Goal: Information Seeking & Learning: Learn about a topic

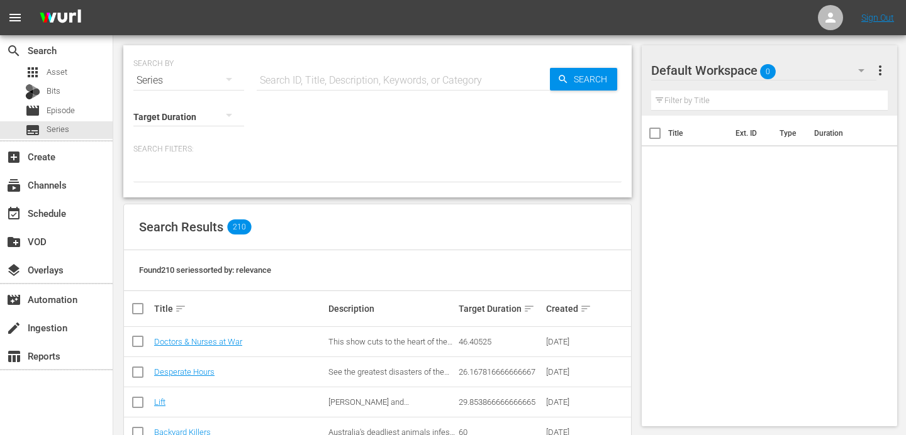
click at [279, 79] on input "text" at bounding box center [403, 80] width 293 height 30
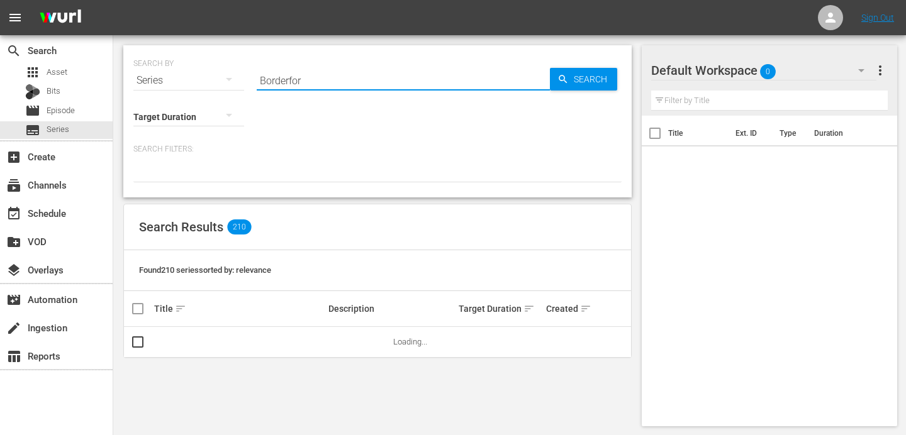
type input "Borderforce [GEOGRAPHIC_DATA]"
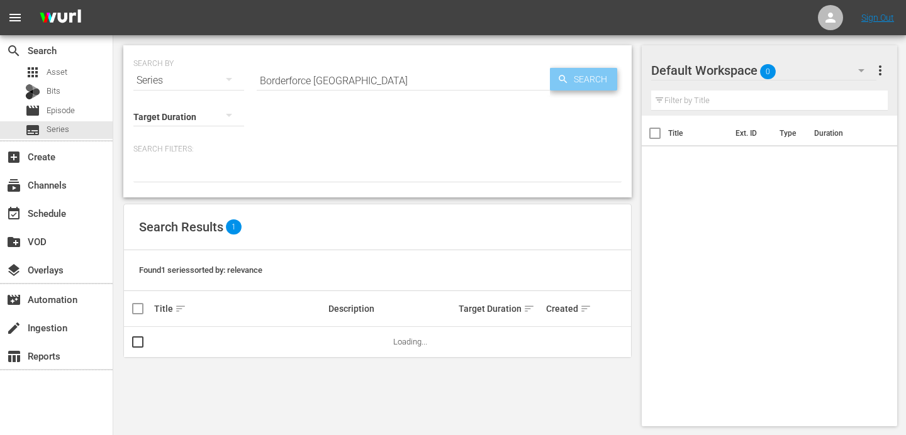
click at [582, 77] on span "Search" at bounding box center [593, 79] width 48 height 23
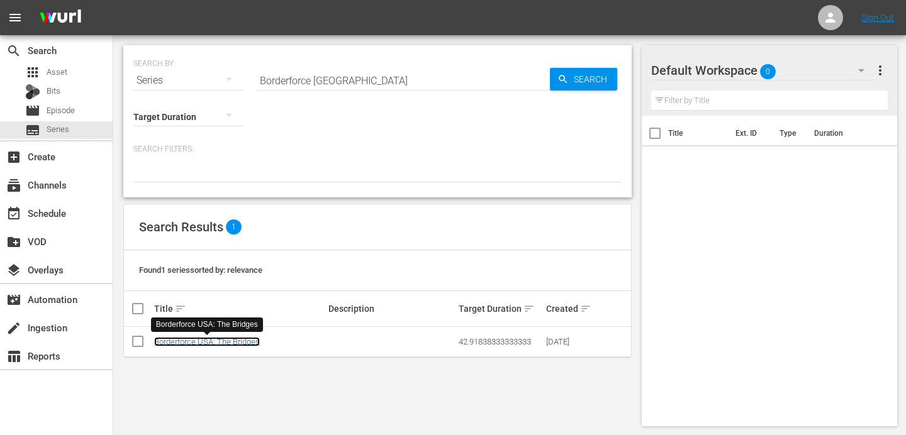
click at [216, 344] on link "Borderforce USA: The Bridges" at bounding box center [207, 341] width 106 height 9
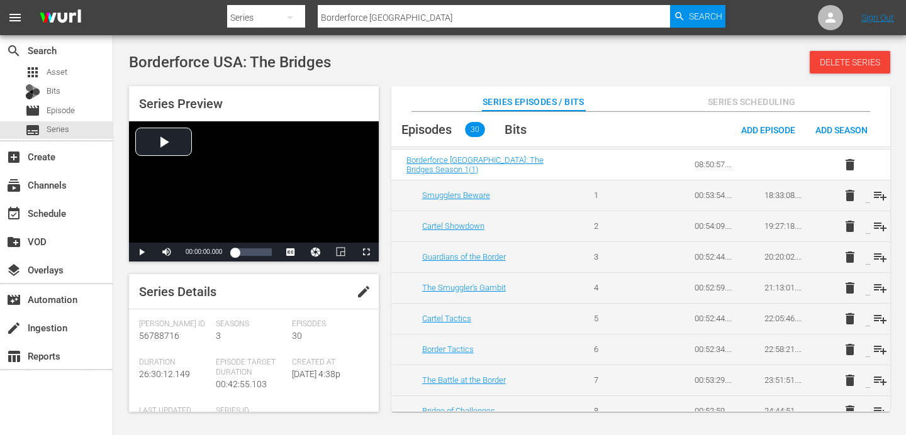
scroll to position [714, 0]
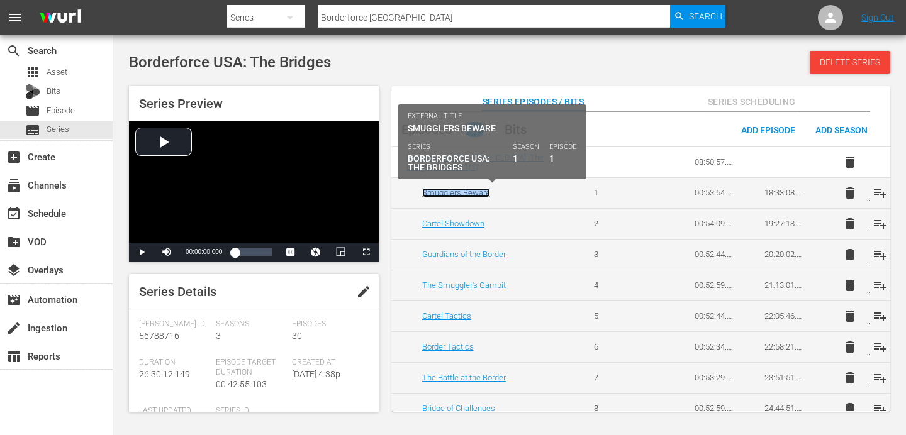
copy link "Smugglers Beware"
click at [452, 192] on link "Smugglers Beware" at bounding box center [456, 192] width 68 height 9
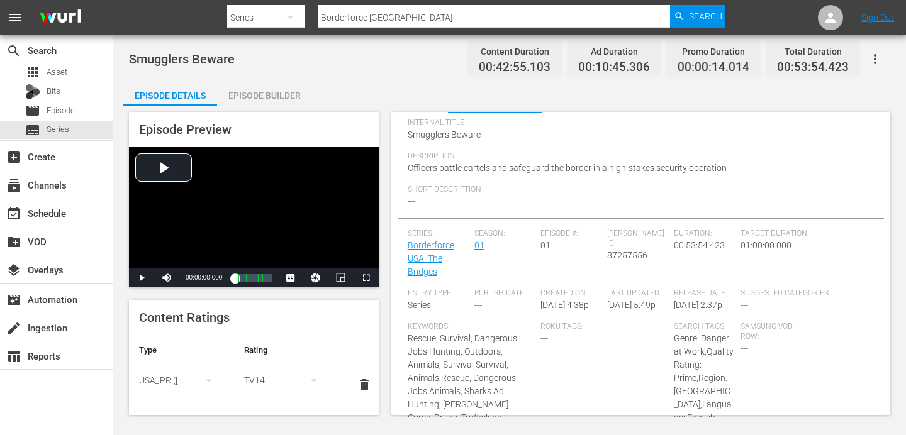
scroll to position [84, 0]
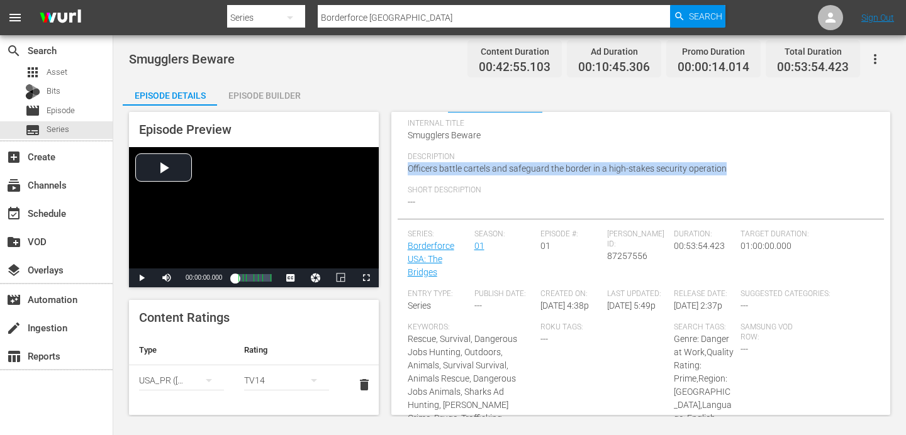
drag, startPoint x: 724, startPoint y: 165, endPoint x: 396, endPoint y: 170, distance: 327.7
click at [396, 170] on div "Episode Details edit External Title Smugglers Beware Internal Title Smugglers B…" at bounding box center [640, 276] width 499 height 328
copy span "Officers battle cartels and safeguard the border in a high-stakes security oper…"
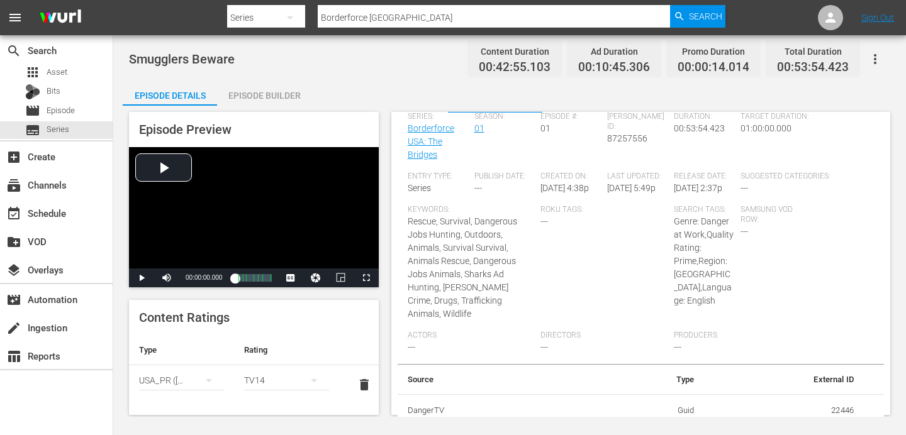
scroll to position [241, 0]
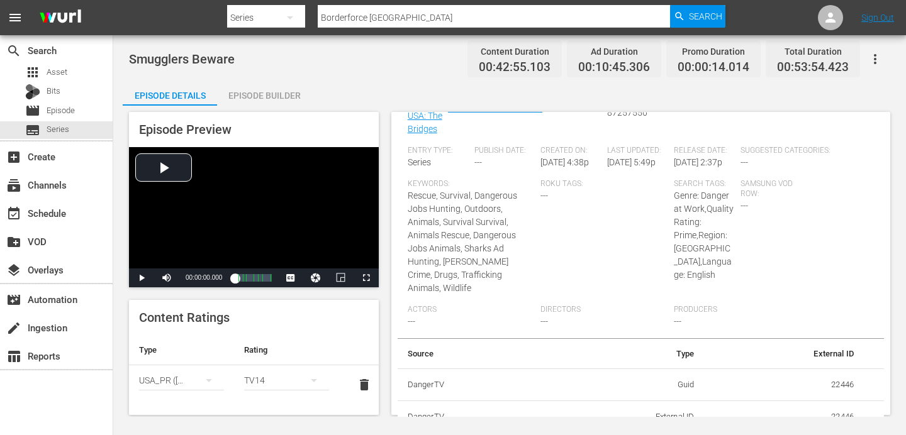
click at [504, 300] on div "Keywords: Rescue, Survival, Dangerous Jobs Hunting, Outdoors, Animals, Survival…" at bounding box center [474, 242] width 133 height 126
click at [747, 313] on span "Producers" at bounding box center [737, 310] width 127 height 10
drag, startPoint x: 845, startPoint y: 383, endPoint x: 821, endPoint y: 383, distance: 23.9
click at [821, 383] on td "22446" at bounding box center [784, 385] width 160 height 33
copy td "22446"
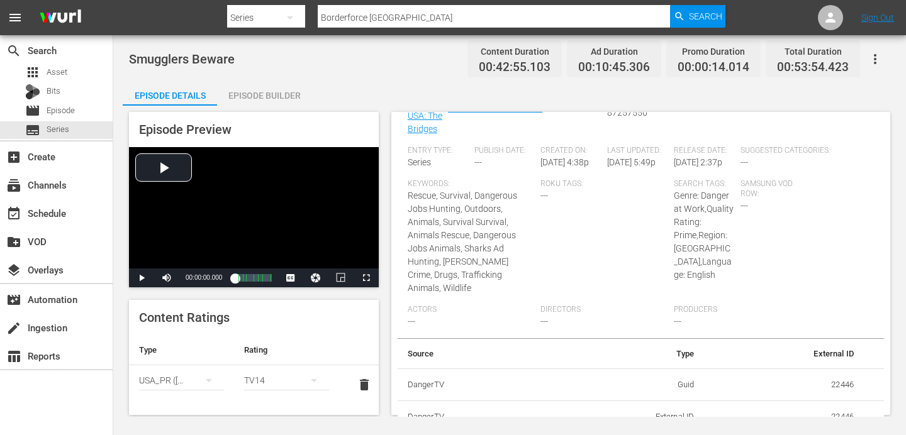
click at [514, 91] on div "Episode Details Episode Builder Episode Preview Video Player is loading. Play V…" at bounding box center [510, 252] width 774 height 345
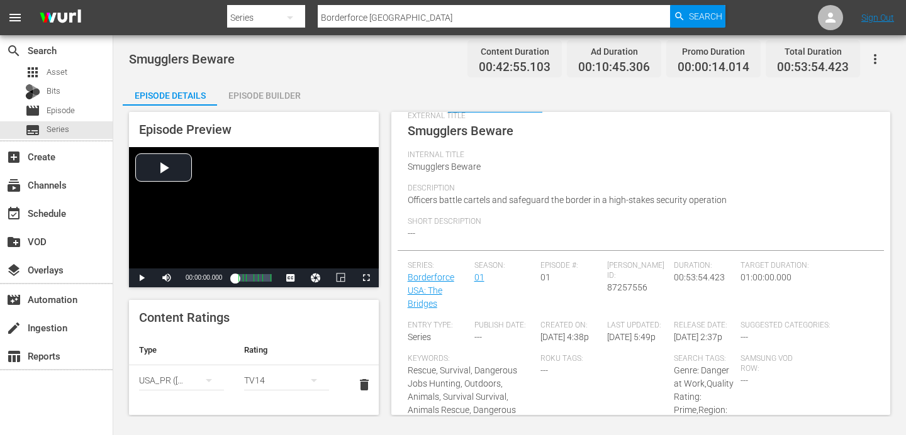
scroll to position [0, 0]
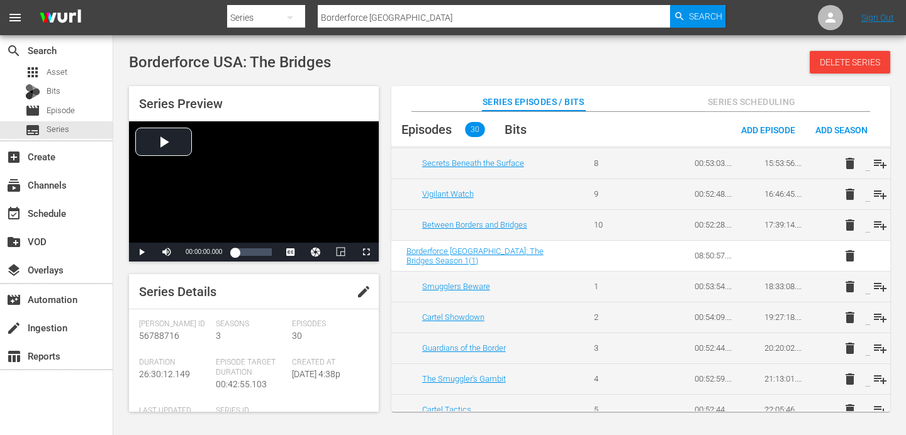
scroll to position [585, 0]
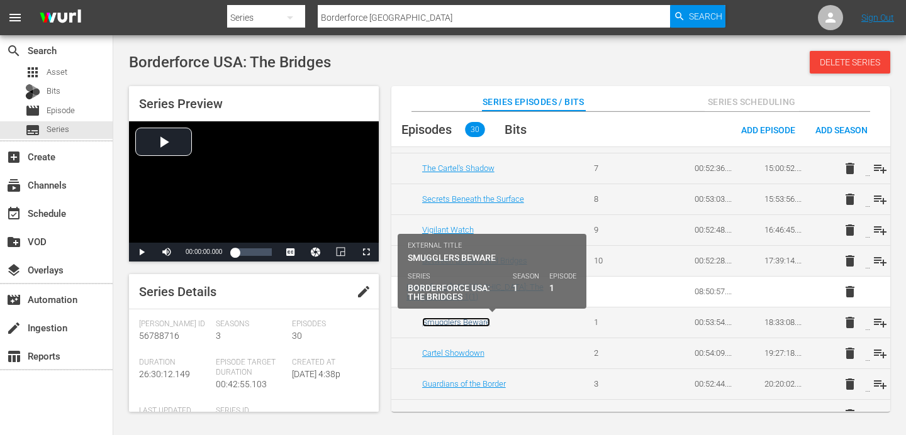
click at [448, 325] on link "Smugglers Beware" at bounding box center [456, 322] width 68 height 9
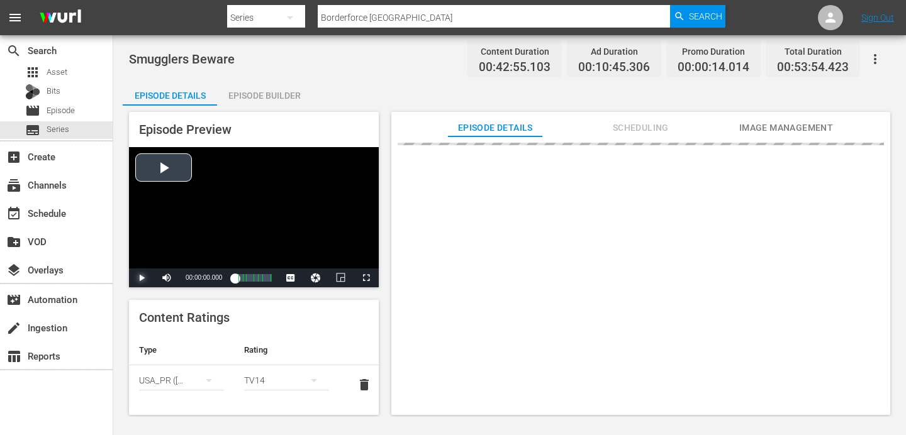
click at [141, 278] on span "Video Player" at bounding box center [141, 278] width 0 height 0
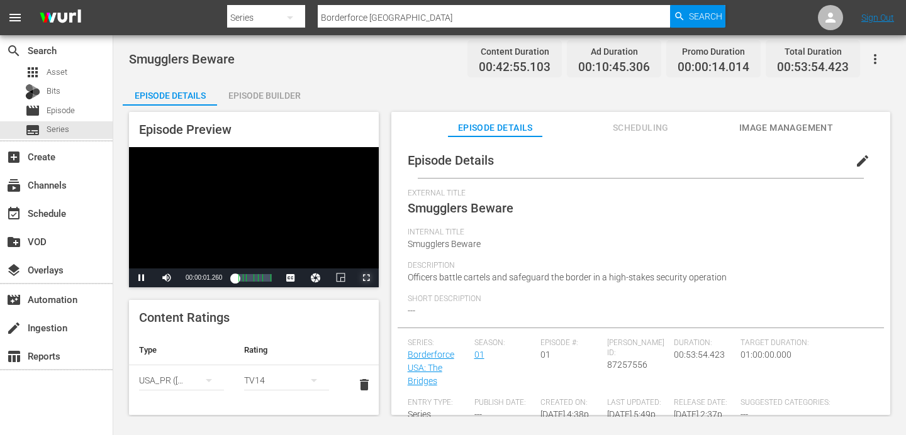
click at [366, 278] on span "Video Player" at bounding box center [366, 278] width 0 height 0
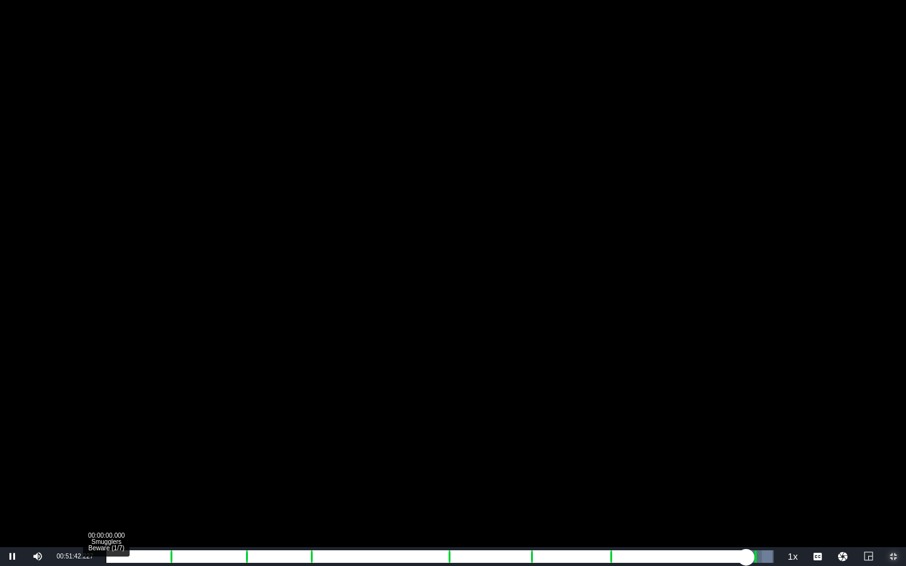
click at [103, 435] on div "Loaded : 99.83% 00:00:00.000 Smugglers Beware (1/7) 00:42:16.325 Cue Point 3: 0…" at bounding box center [439, 556] width 680 height 19
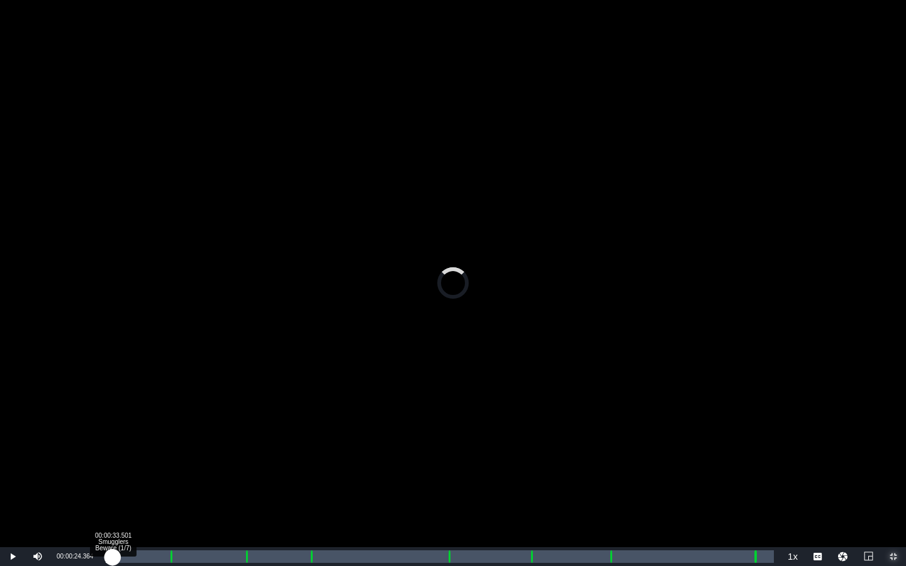
click at [113, 435] on div "00:00:24.364" at bounding box center [109, 556] width 7 height 13
drag, startPoint x: 113, startPoint y: 557, endPoint x: 124, endPoint y: 557, distance: 11.3
click at [123, 435] on div "00:00:33.958" at bounding box center [114, 556] width 17 height 13
click at [130, 435] on div "00:01:28.450" at bounding box center [118, 556] width 24 height 13
click at [141, 435] on div "00:02:23.143" at bounding box center [123, 556] width 35 height 13
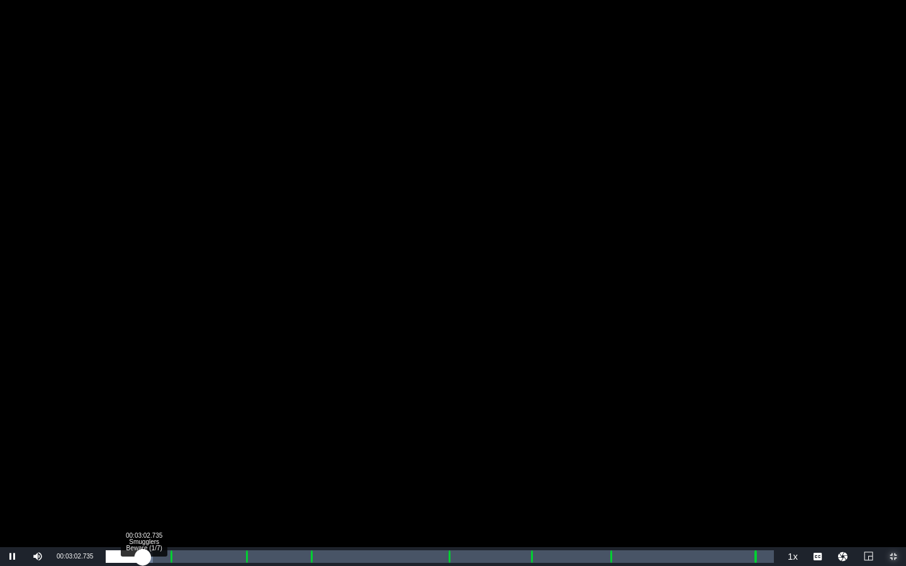
click at [143, 435] on div "00:02:54.354" at bounding box center [124, 556] width 37 height 13
drag, startPoint x: 145, startPoint y: 555, endPoint x: 155, endPoint y: 553, distance: 9.6
click at [146, 435] on div "00:03:11.872" at bounding box center [126, 556] width 40 height 13
drag, startPoint x: 155, startPoint y: 553, endPoint x: 164, endPoint y: 553, distance: 8.8
click at [164, 435] on div "00:03:57.556" at bounding box center [135, 556] width 58 height 13
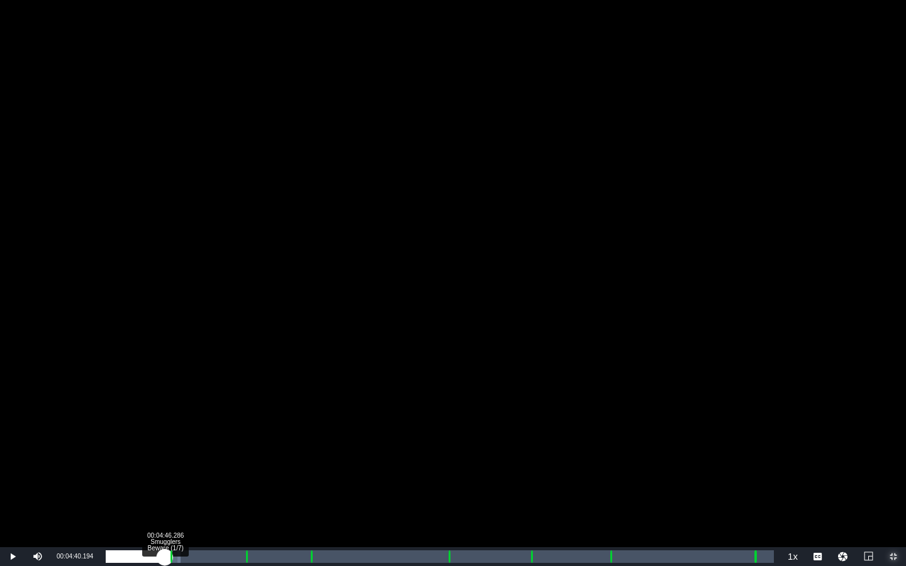
drag, startPoint x: 164, startPoint y: 553, endPoint x: 171, endPoint y: 553, distance: 7.5
click at [171, 435] on div "Loaded : 11.20% 00:04:46.286 Smugglers Beware (1/7) 00:04:41.033 Cue Point 3: 0…" at bounding box center [440, 556] width 668 height 13
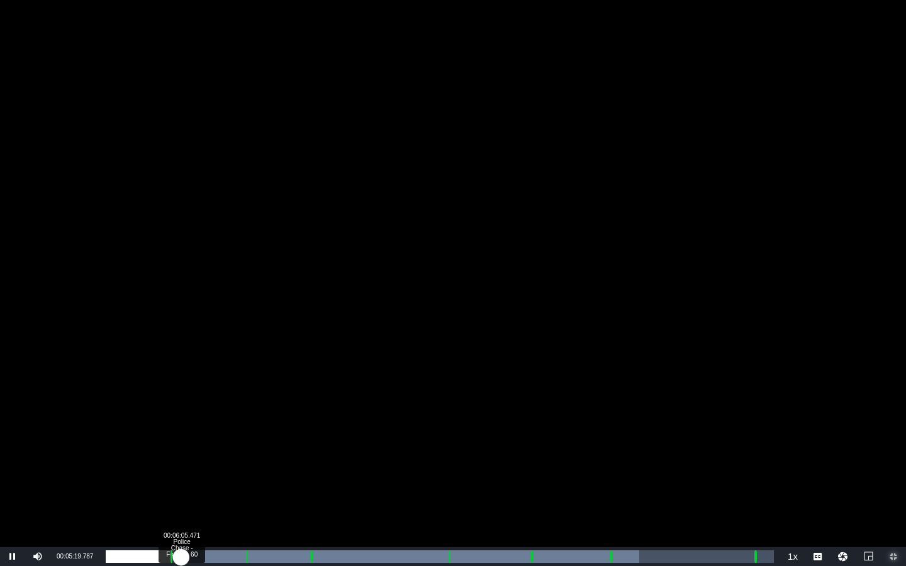
drag, startPoint x: 171, startPoint y: 553, endPoint x: 182, endPoint y: 553, distance: 10.7
click at [182, 435] on div "Loaded : 79.85% 00:06:05.471 Police Chase - Forklift - 60 00:00:02.761 [GEOGRAP…" at bounding box center [440, 556] width 668 height 13
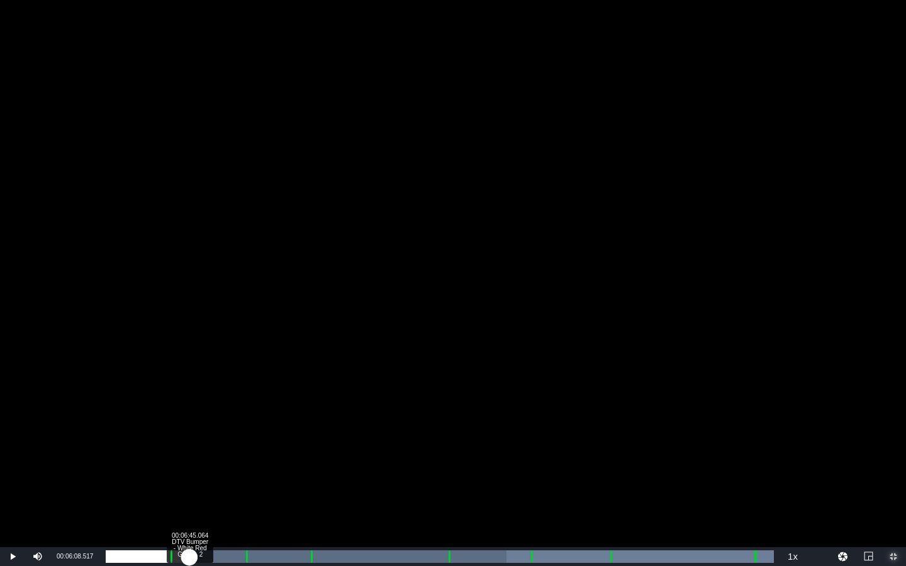
drag, startPoint x: 182, startPoint y: 553, endPoint x: 191, endPoint y: 553, distance: 8.8
click at [189, 435] on div "00:00:40.936" at bounding box center [148, 556] width 84 height 13
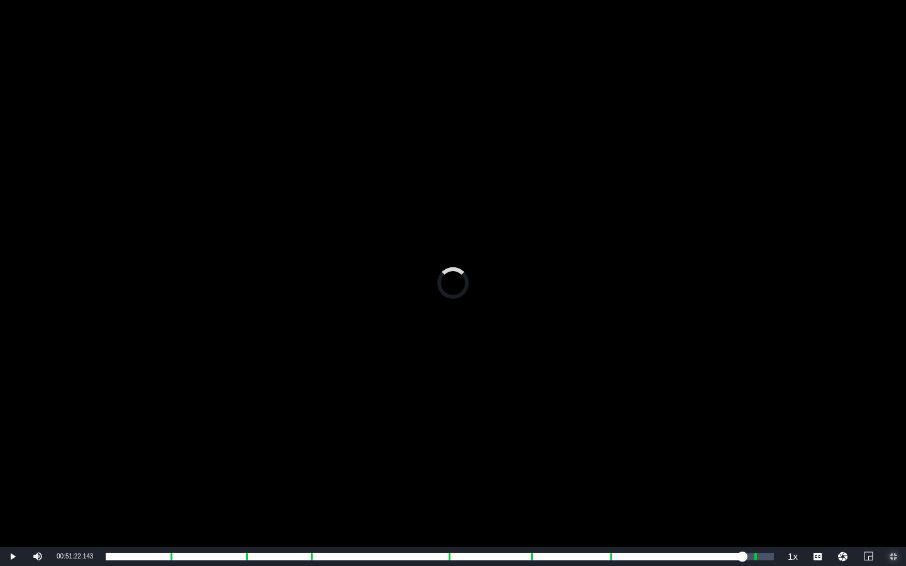
drag, startPoint x: 191, startPoint y: 553, endPoint x: 739, endPoint y: 524, distance: 549.1
click at [739, 435] on div "Video Player is loading. Play Video Play Mute Current Time 00:51:22.143 / Durat…" at bounding box center [453, 283] width 906 height 566
click at [479, 425] on div "Video Player" at bounding box center [453, 273] width 906 height 547
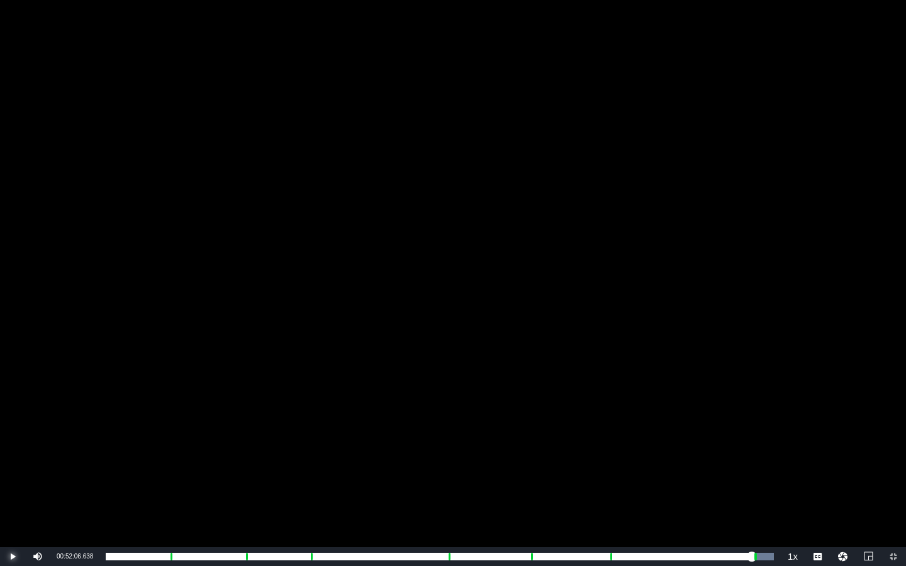
click at [13, 435] on span "Video Player" at bounding box center [13, 557] width 0 height 0
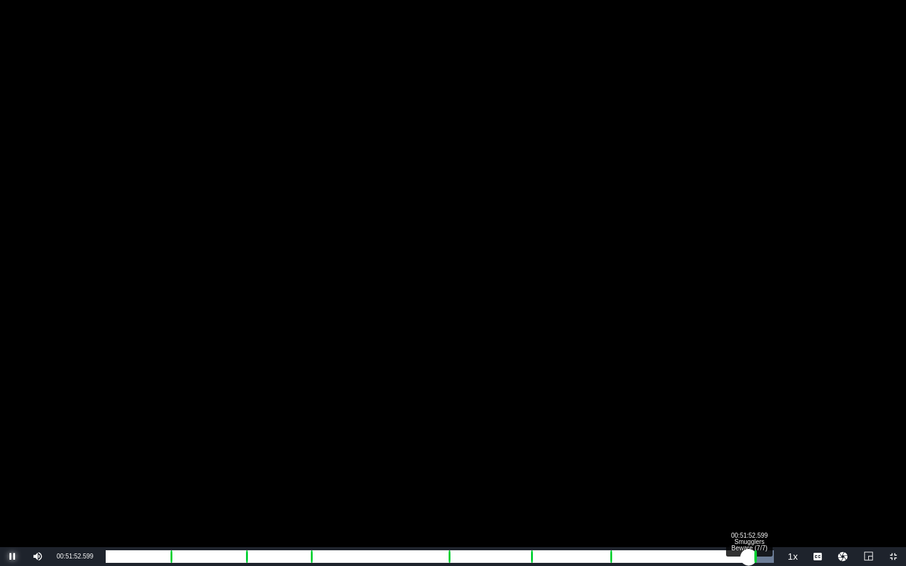
click at [748, 435] on div "00:42:26.673" at bounding box center [427, 556] width 643 height 13
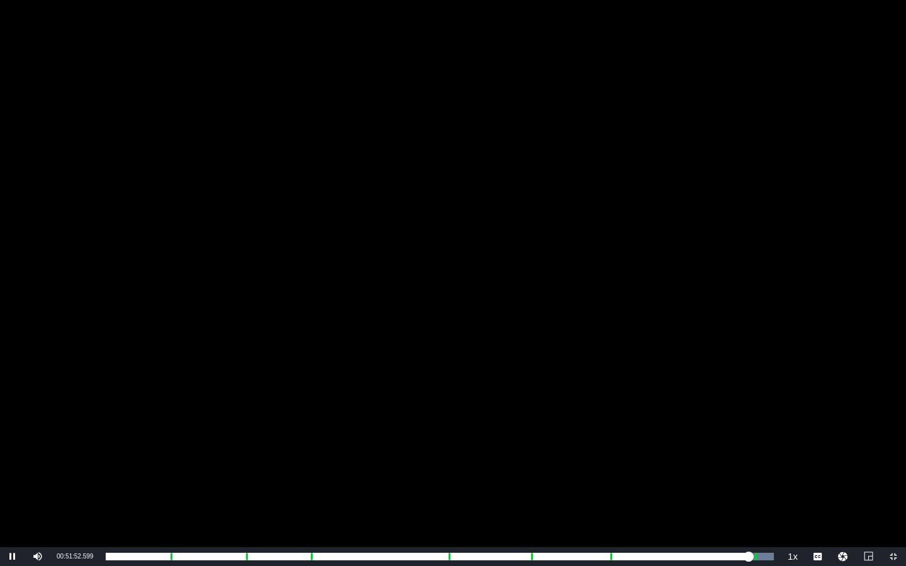
click at [564, 379] on div "Video Player" at bounding box center [453, 273] width 906 height 547
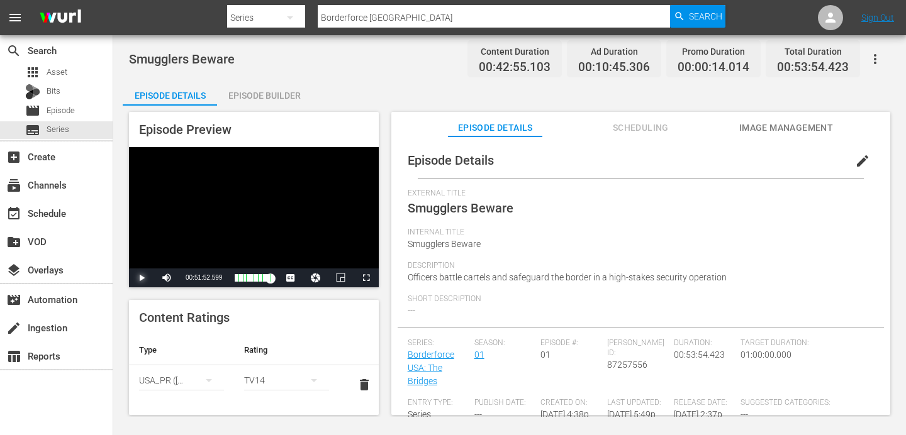
click at [141, 278] on span "Video Player" at bounding box center [141, 278] width 0 height 0
click at [366, 278] on span "Video Player" at bounding box center [366, 278] width 0 height 0
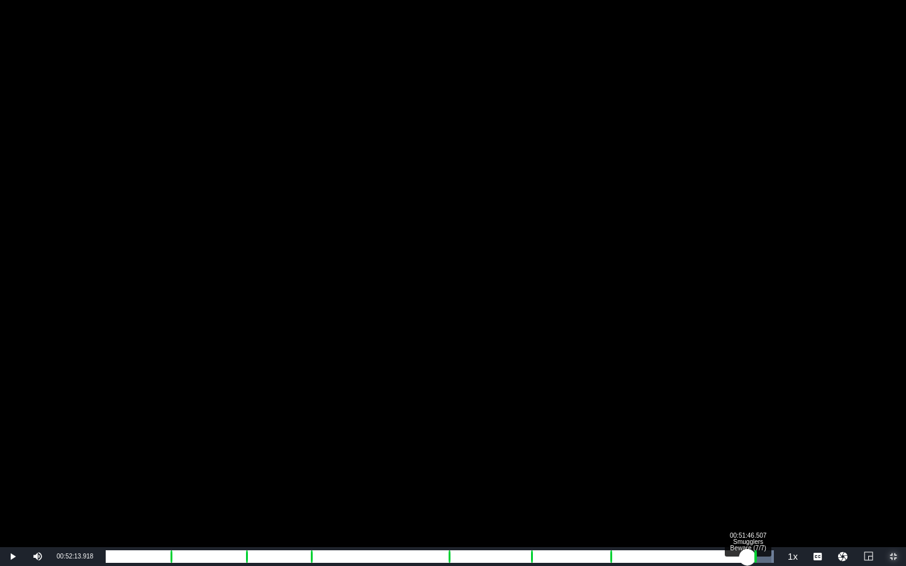
click at [747, 435] on div "00:42:48.897" at bounding box center [426, 556] width 641 height 13
click at [748, 435] on div "00:42:23.627" at bounding box center [427, 556] width 642 height 13
click at [748, 435] on div "00:42:23.843" at bounding box center [427, 556] width 642 height 13
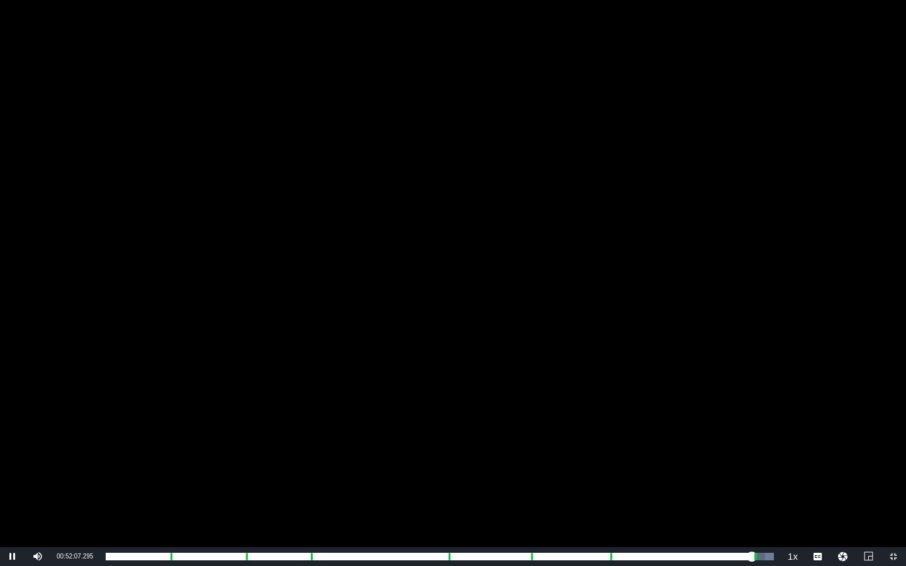
click at [609, 401] on div "Video Player" at bounding box center [453, 273] width 906 height 547
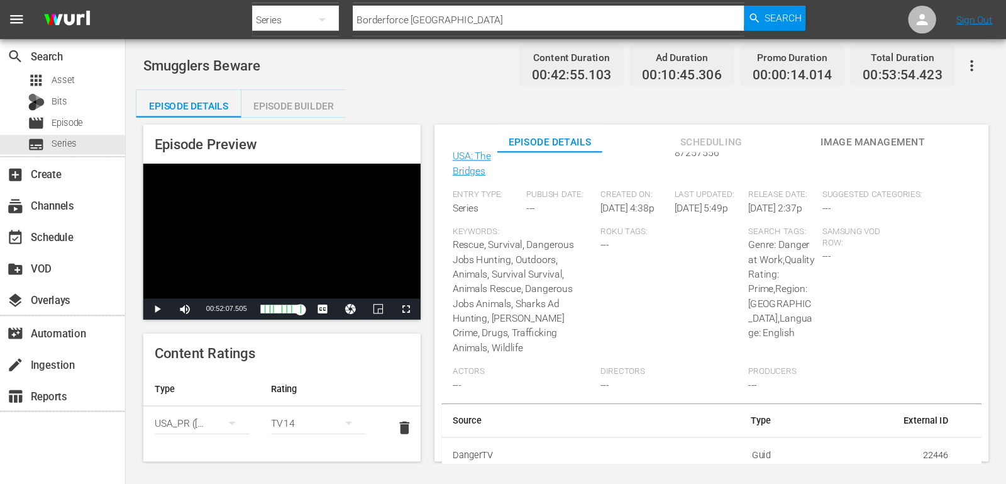
scroll to position [25, 0]
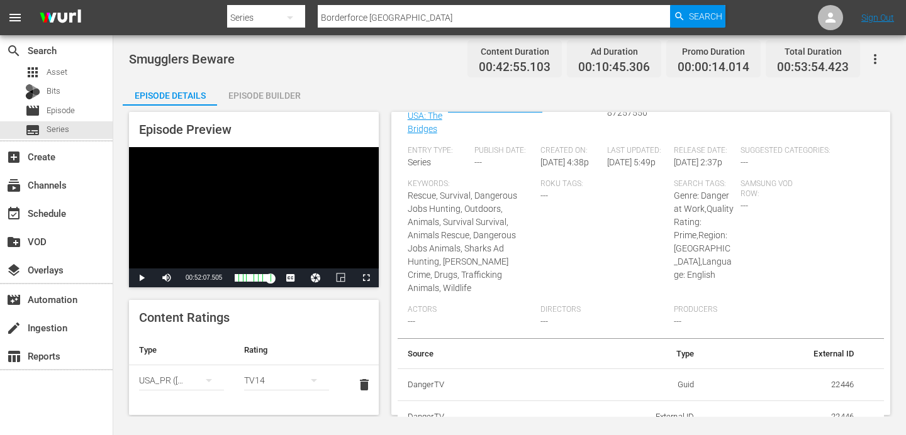
click at [640, 282] on div "Roku Tags: ---" at bounding box center [606, 242] width 133 height 126
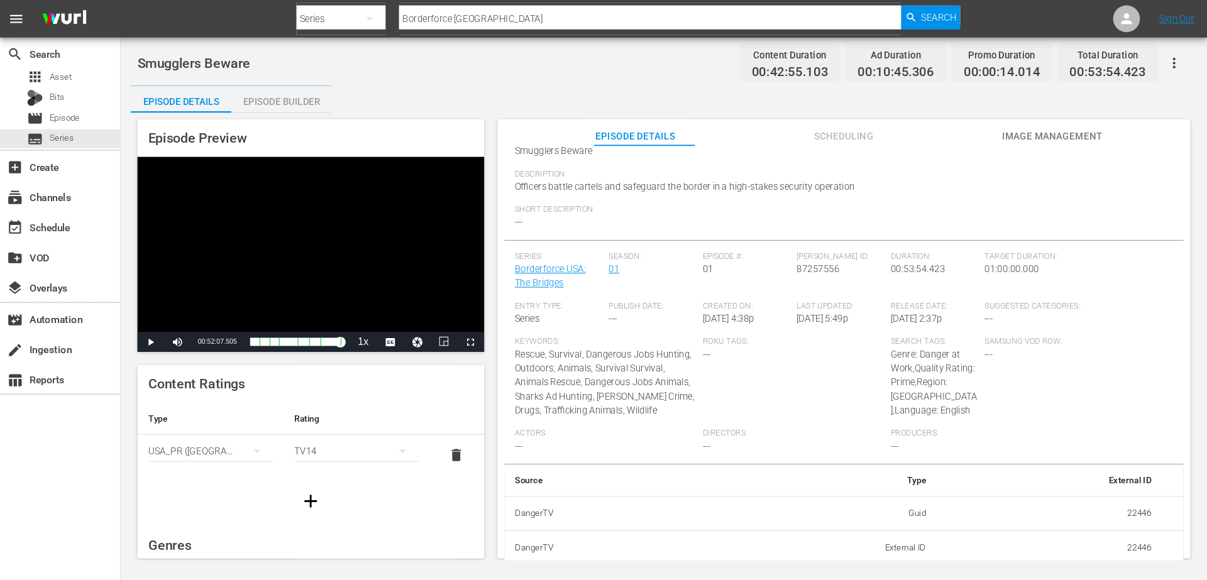
scroll to position [67, 0]
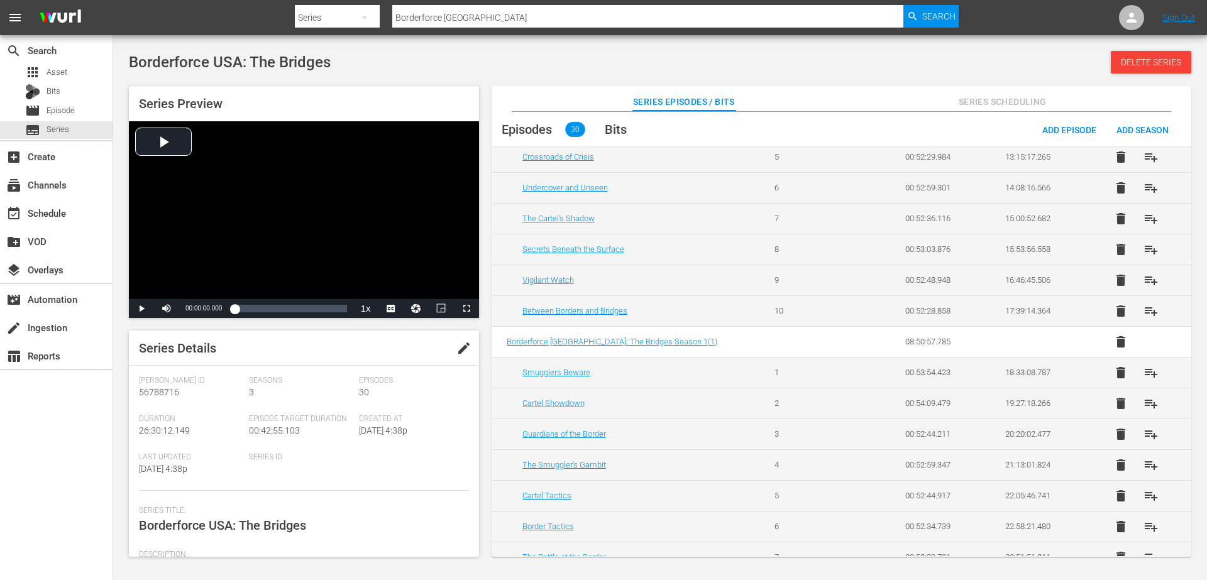
scroll to position [541, 0]
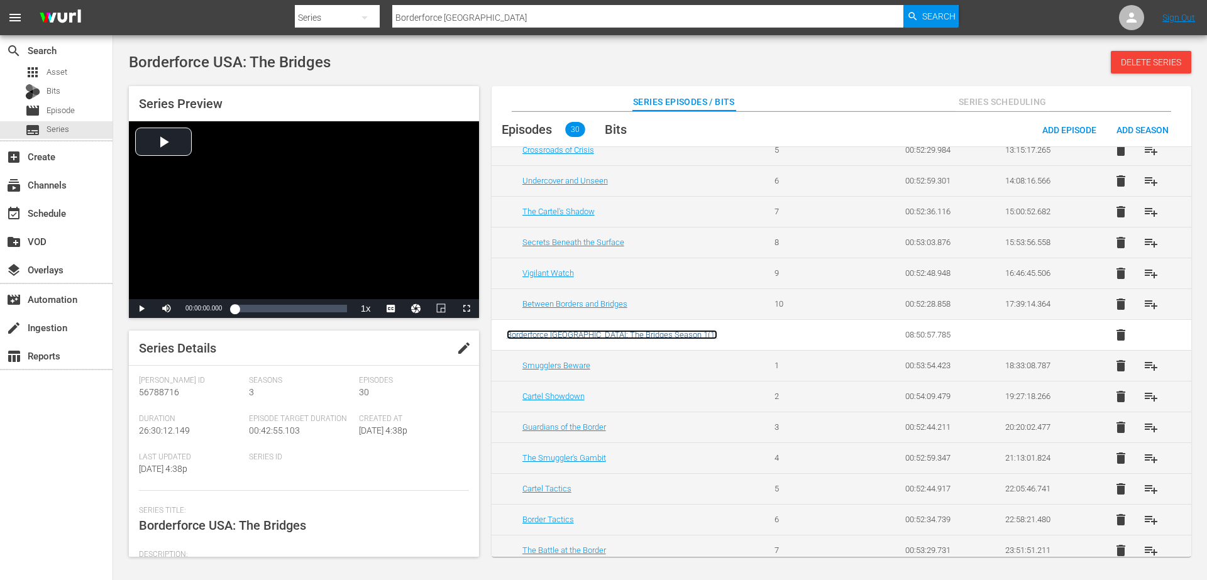
click at [594, 330] on span "Borderforce USA: The Bridges Season 1 ( 1 )" at bounding box center [612, 334] width 211 height 9
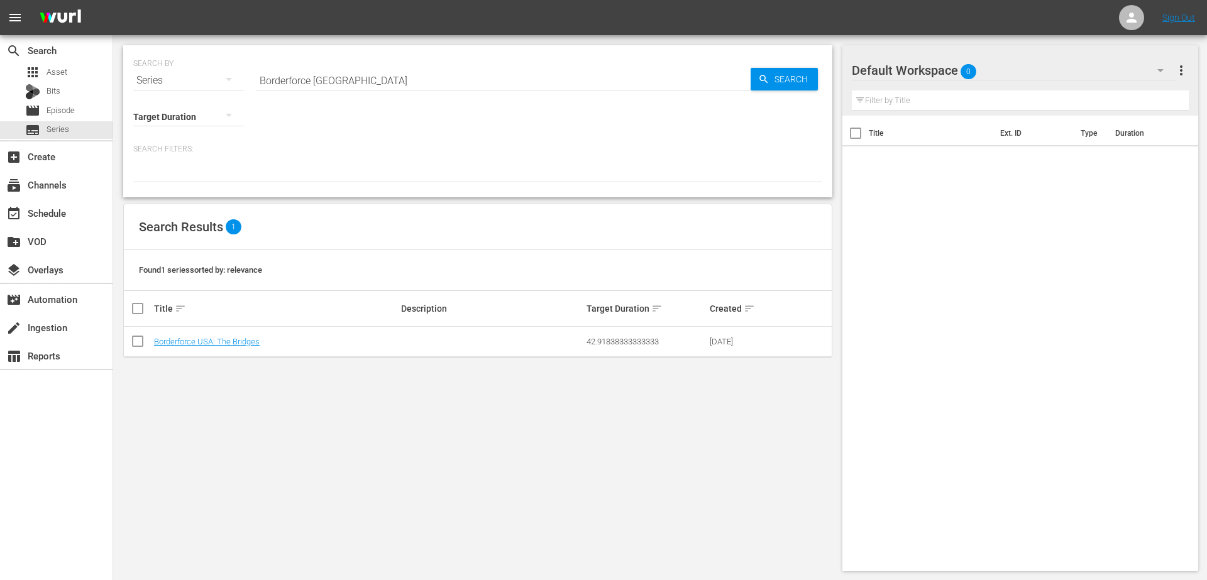
click at [604, 426] on div "SEARCH BY Search By Series Search ID, Title, Description, Keywords, or Category…" at bounding box center [477, 308] width 729 height 546
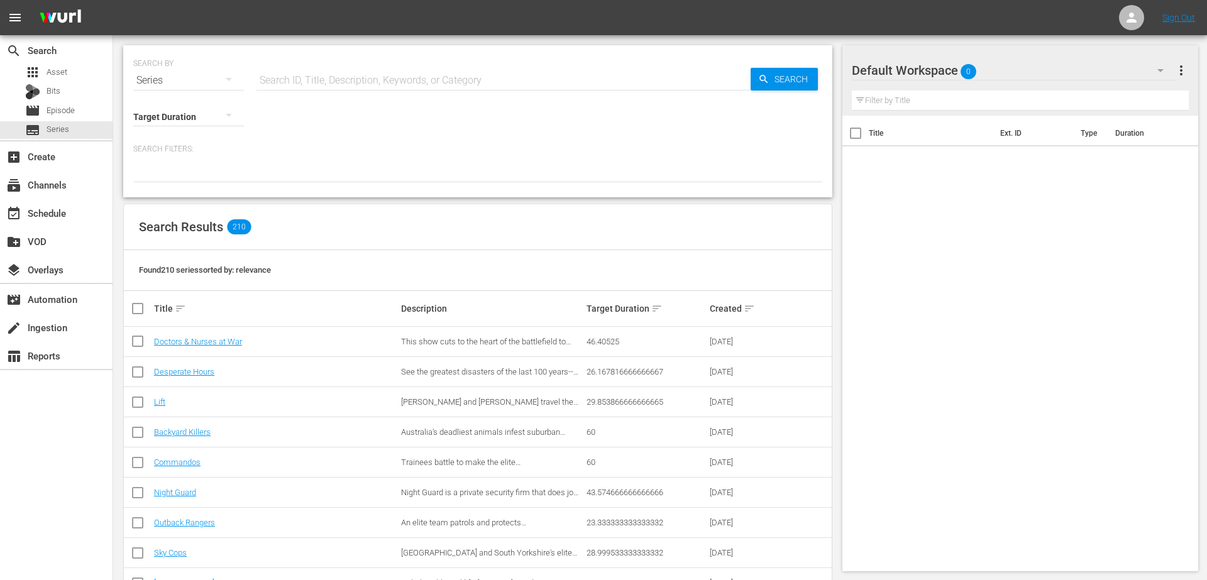
click at [296, 95] on input "text" at bounding box center [504, 80] width 494 height 30
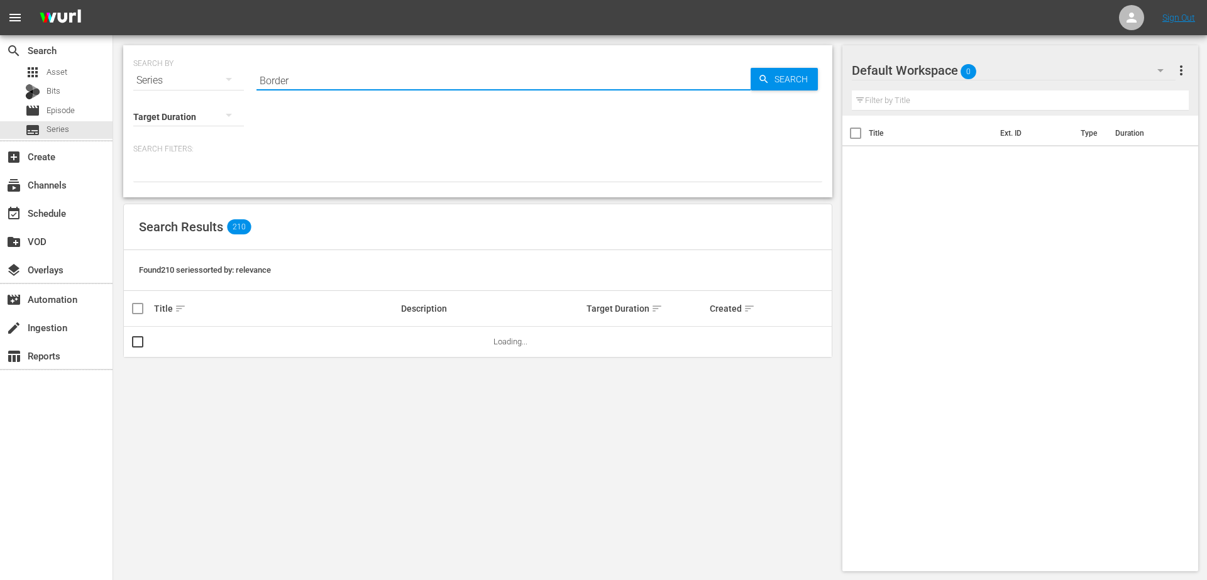
type input "Borderforce [GEOGRAPHIC_DATA]"
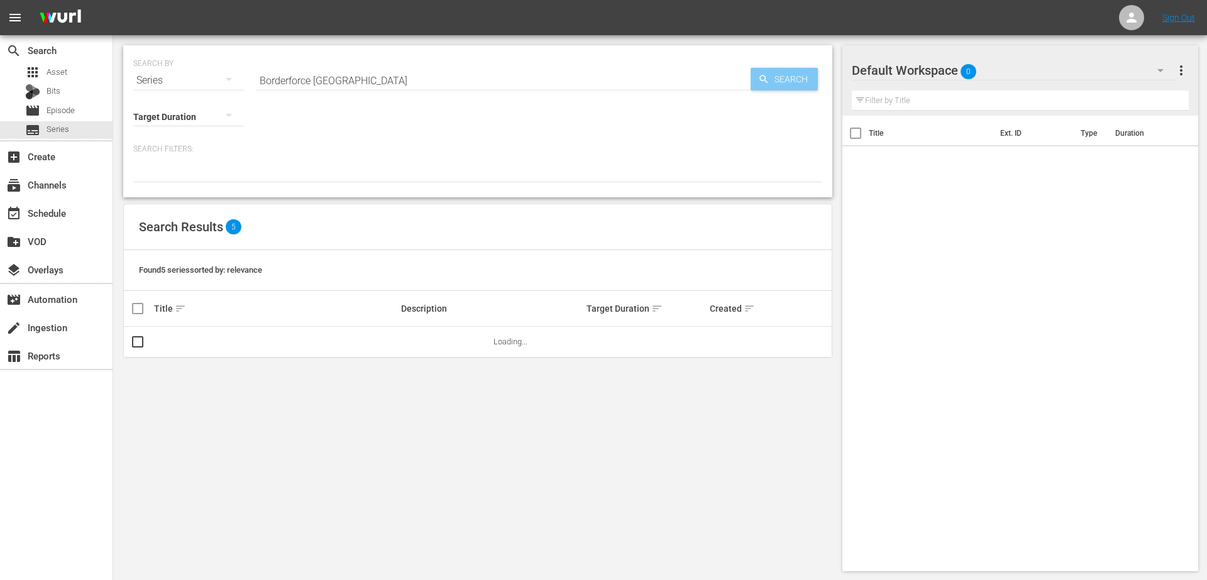
click at [767, 84] on icon "button" at bounding box center [763, 79] width 11 height 11
click at [194, 340] on link "Borderforce USA: The Bridges" at bounding box center [207, 341] width 106 height 9
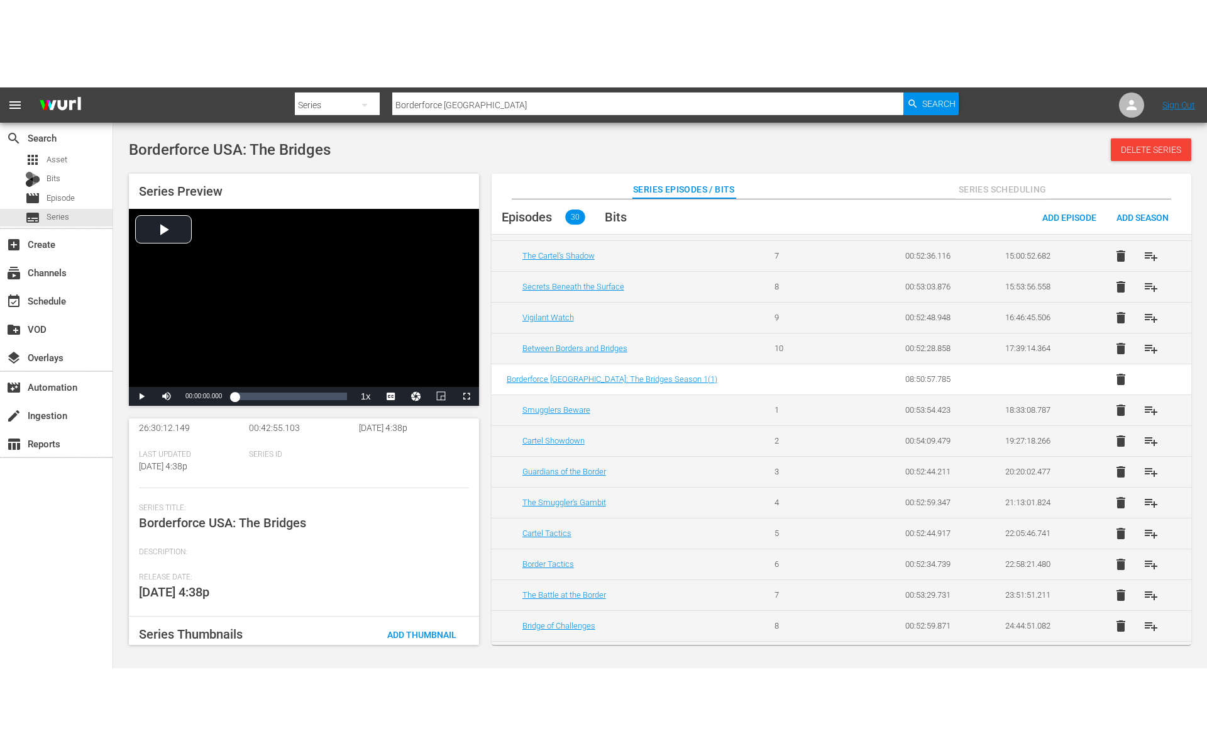
scroll to position [636, 0]
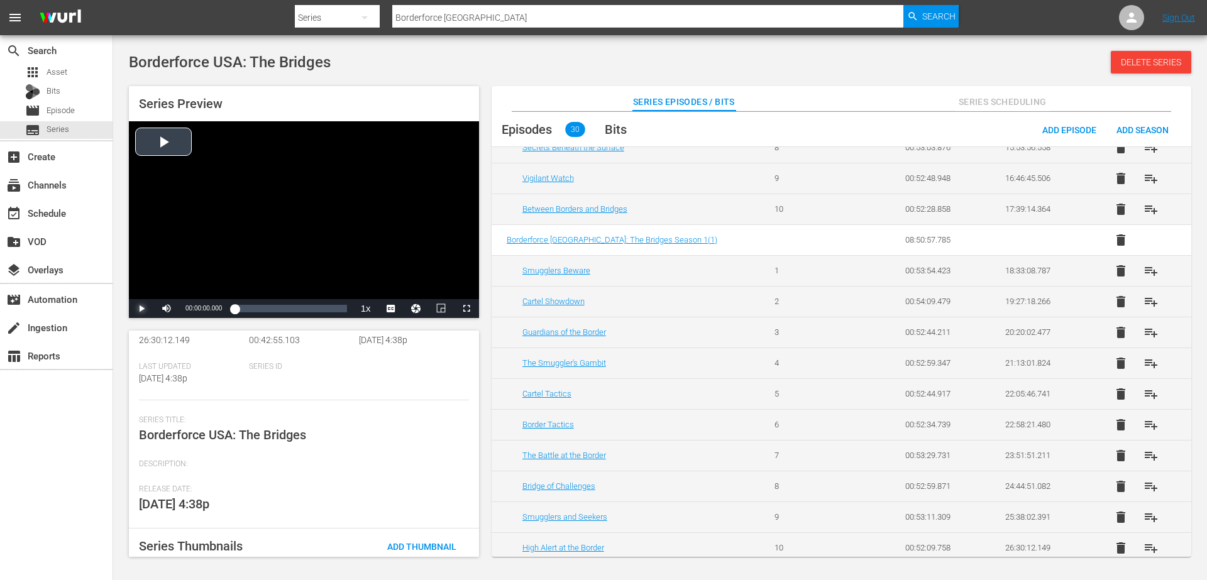
click at [141, 309] on span "Video Player" at bounding box center [141, 309] width 0 height 0
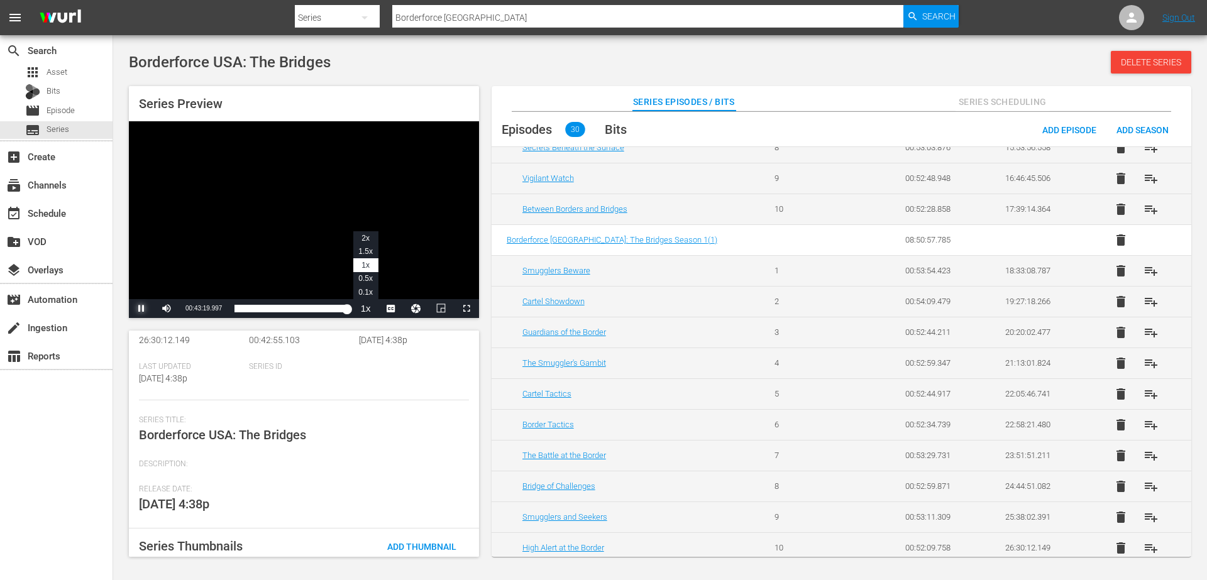
drag, startPoint x: 240, startPoint y: 309, endPoint x: 362, endPoint y: 309, distance: 122.0
click at [362, 309] on div "Pause Mute 84% Current Time 00:43:19.997 / Duration 00:43:20.063 Loaded : 100.0…" at bounding box center [304, 308] width 350 height 19
click at [467, 309] on span "Video Player" at bounding box center [467, 309] width 0 height 0
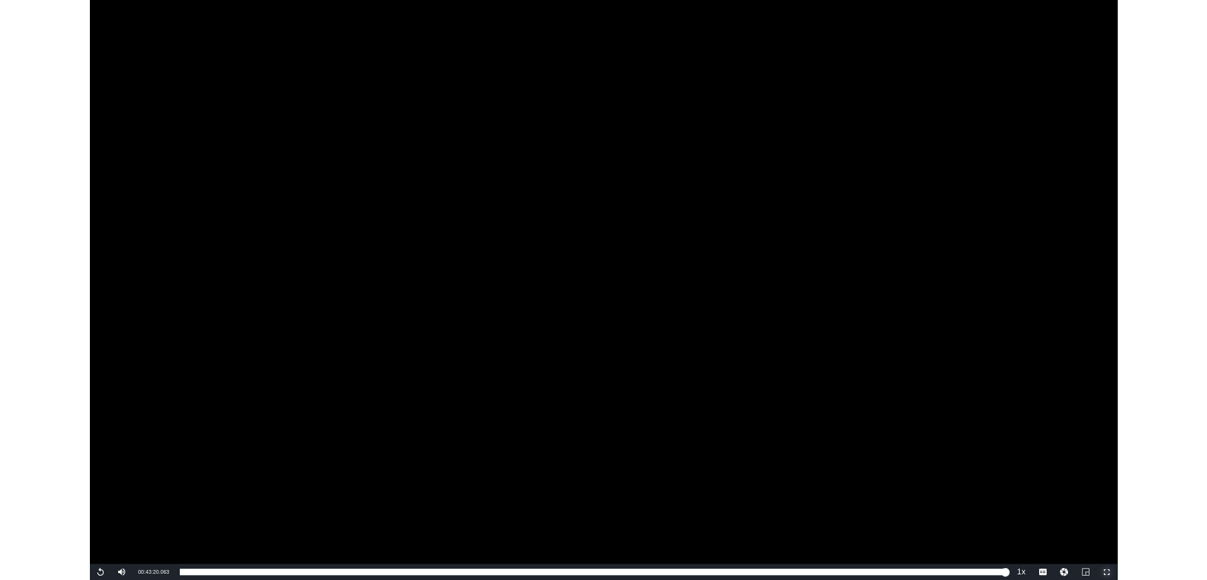
scroll to position [462, 0]
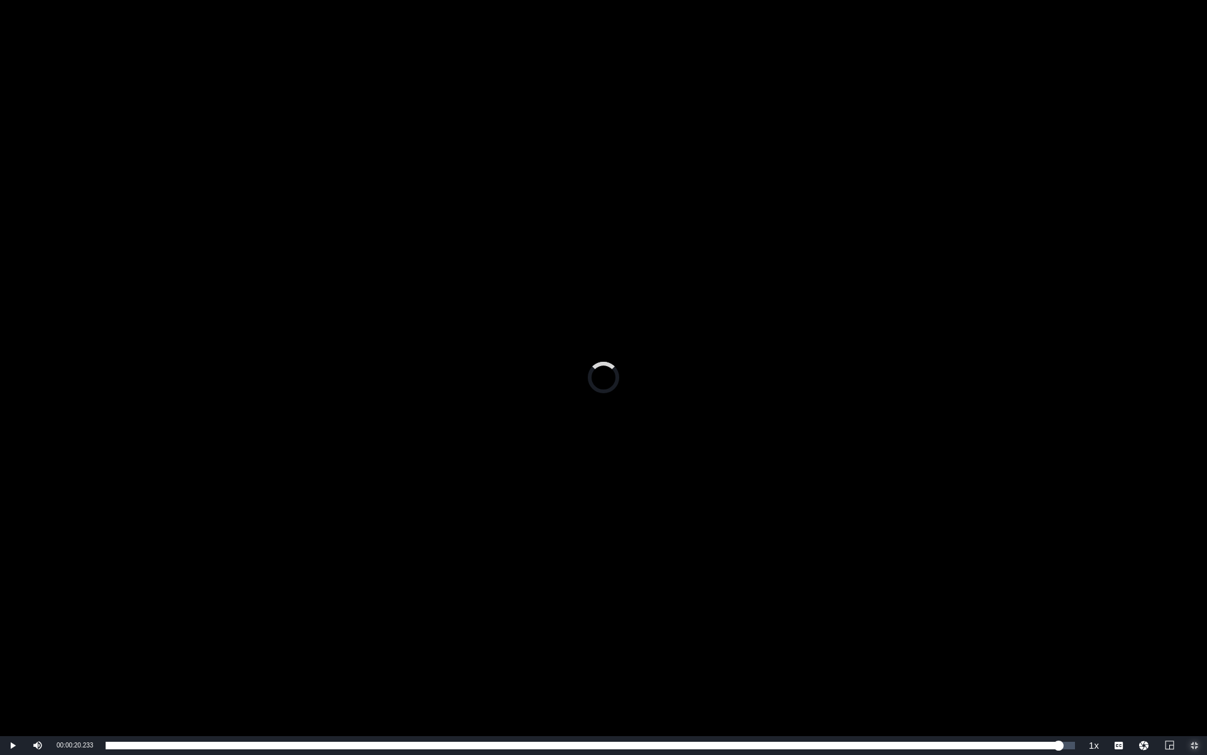
drag, startPoint x: 113, startPoint y: 743, endPoint x: 1059, endPoint y: 693, distance: 947.2
click at [1059, 580] on div "Video Player is loading. Play Video Play Mute 84% Current Time 00:00:20.233 / D…" at bounding box center [603, 377] width 1207 height 755
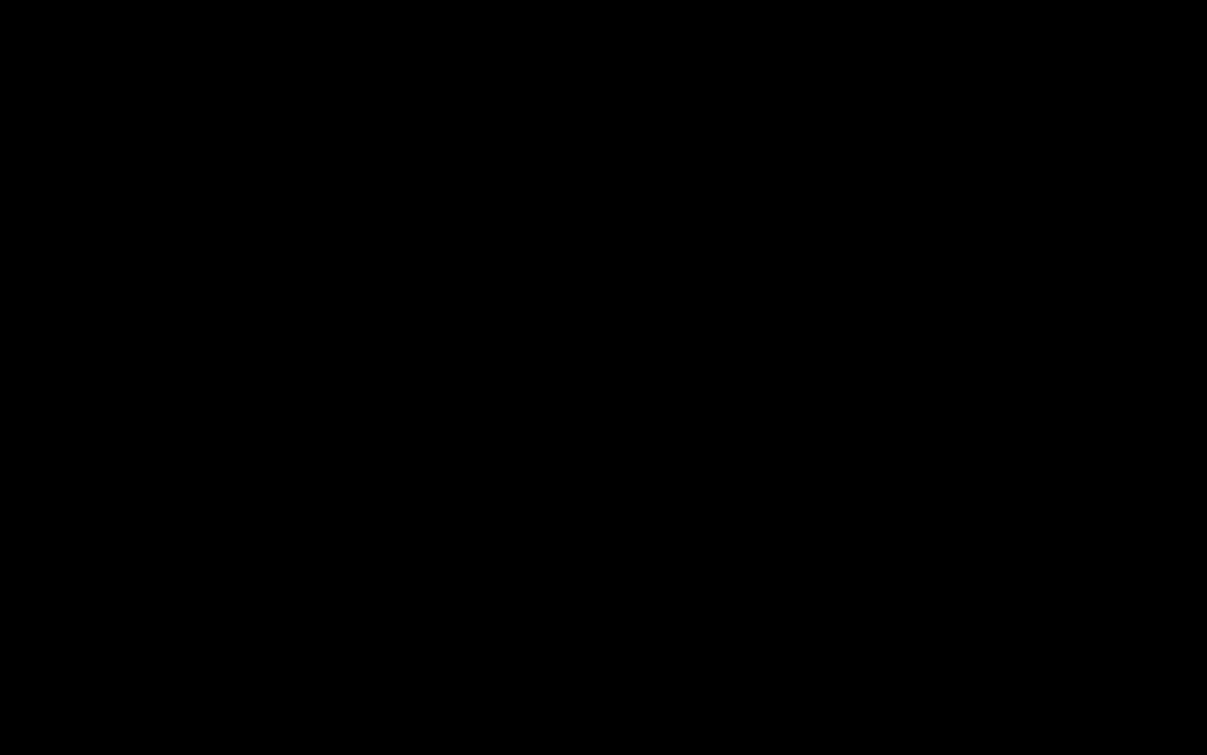
click at [494, 580] on div "Video Player" at bounding box center [603, 368] width 1207 height 736
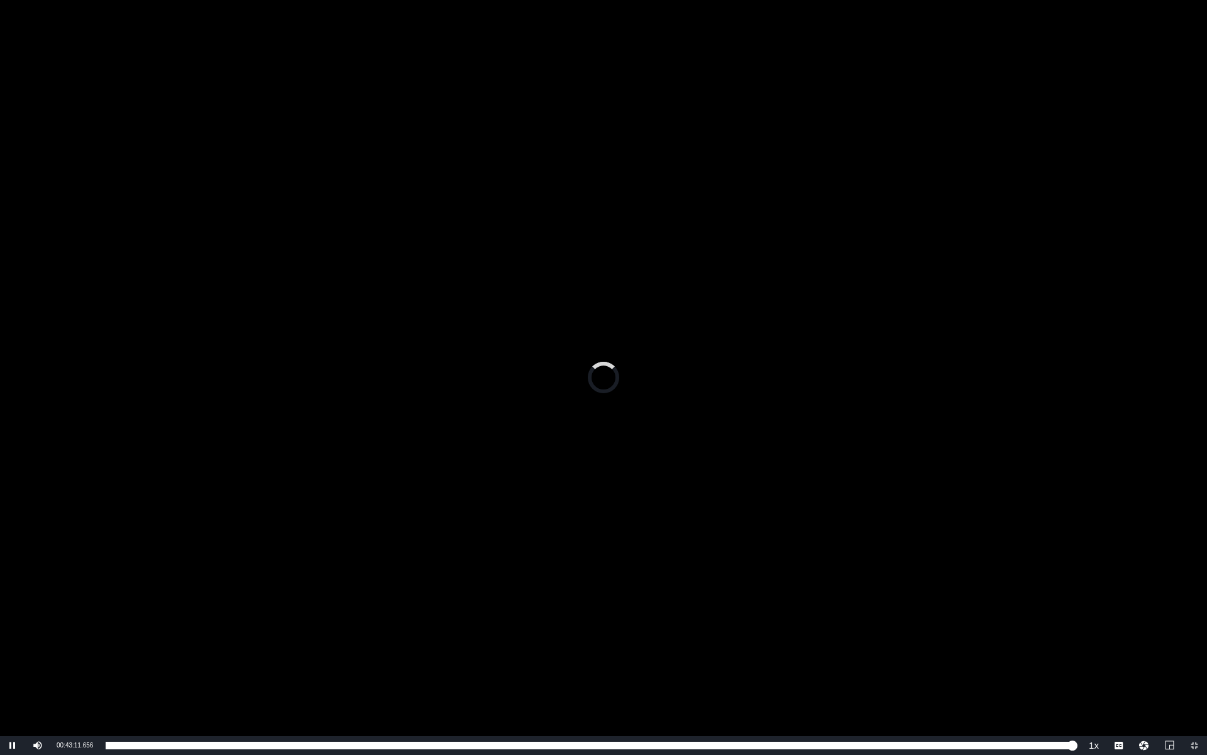
click at [494, 580] on div "Video Player" at bounding box center [603, 368] width 1207 height 736
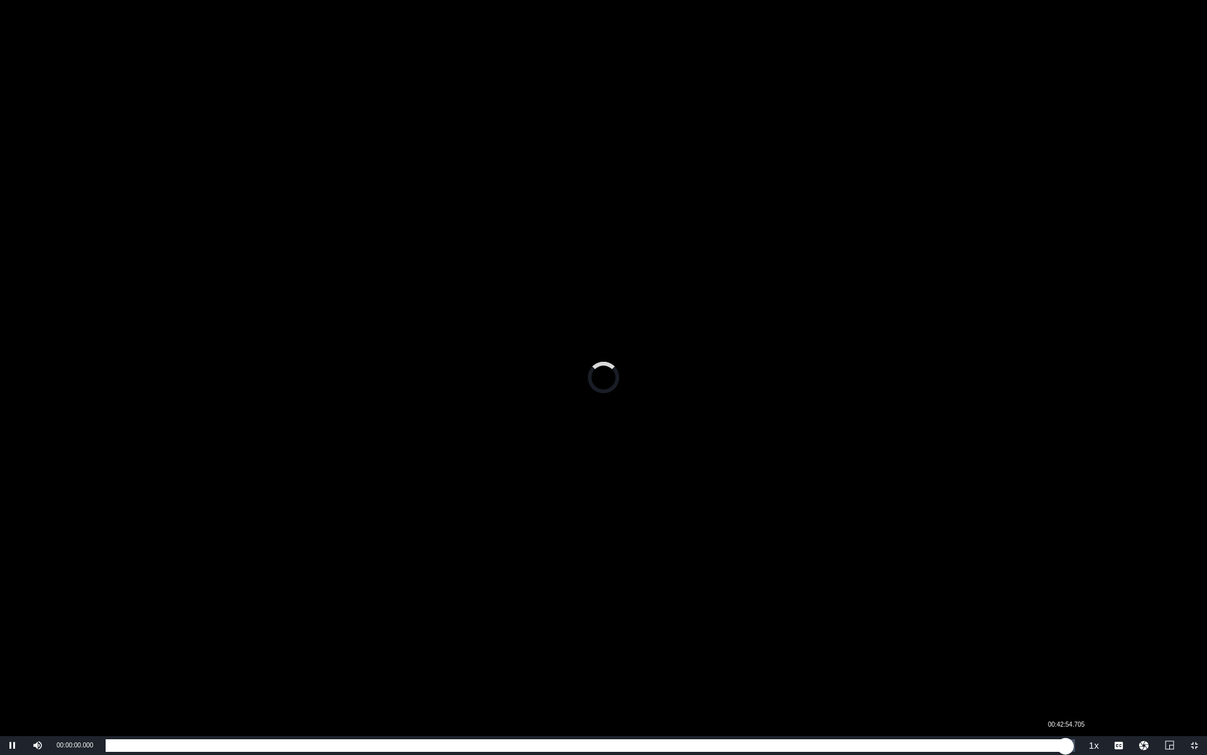
drag, startPoint x: 108, startPoint y: 745, endPoint x: 1066, endPoint y: 752, distance: 957.8
click at [1066, 580] on div "00:00:00.000" at bounding box center [586, 745] width 960 height 13
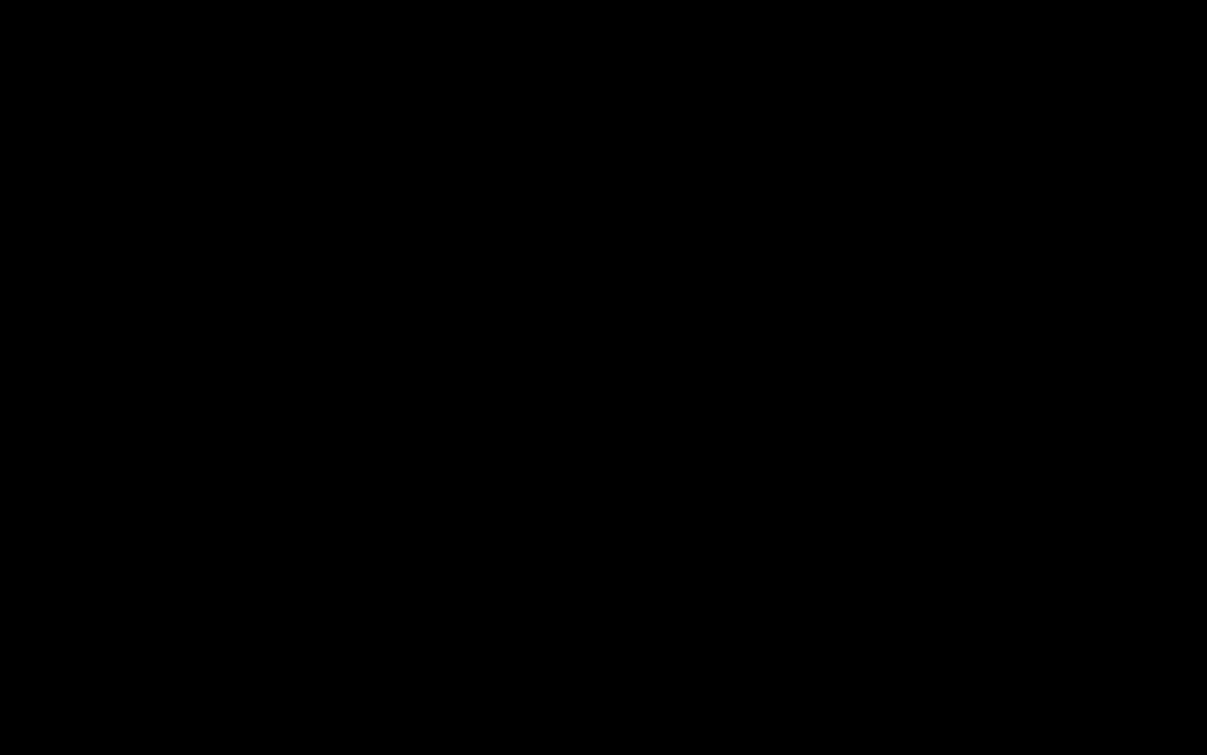
click at [98, 580] on div "Video Player" at bounding box center [603, 368] width 1207 height 736
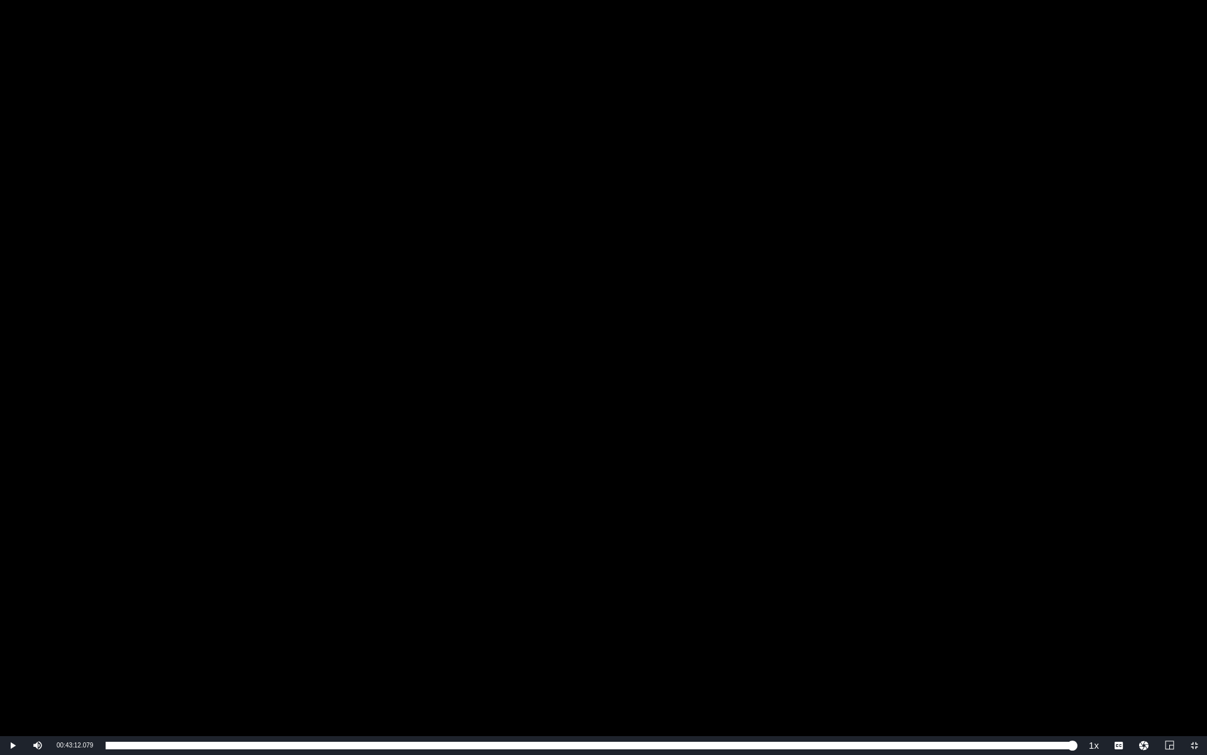
click at [97, 580] on div "Video Player" at bounding box center [603, 368] width 1207 height 736
drag, startPoint x: 97, startPoint y: 663, endPoint x: 93, endPoint y: 686, distance: 23.7
click at [96, 580] on div "Video Player" at bounding box center [603, 368] width 1207 height 736
click at [93, 580] on div "Video Player" at bounding box center [603, 368] width 1207 height 736
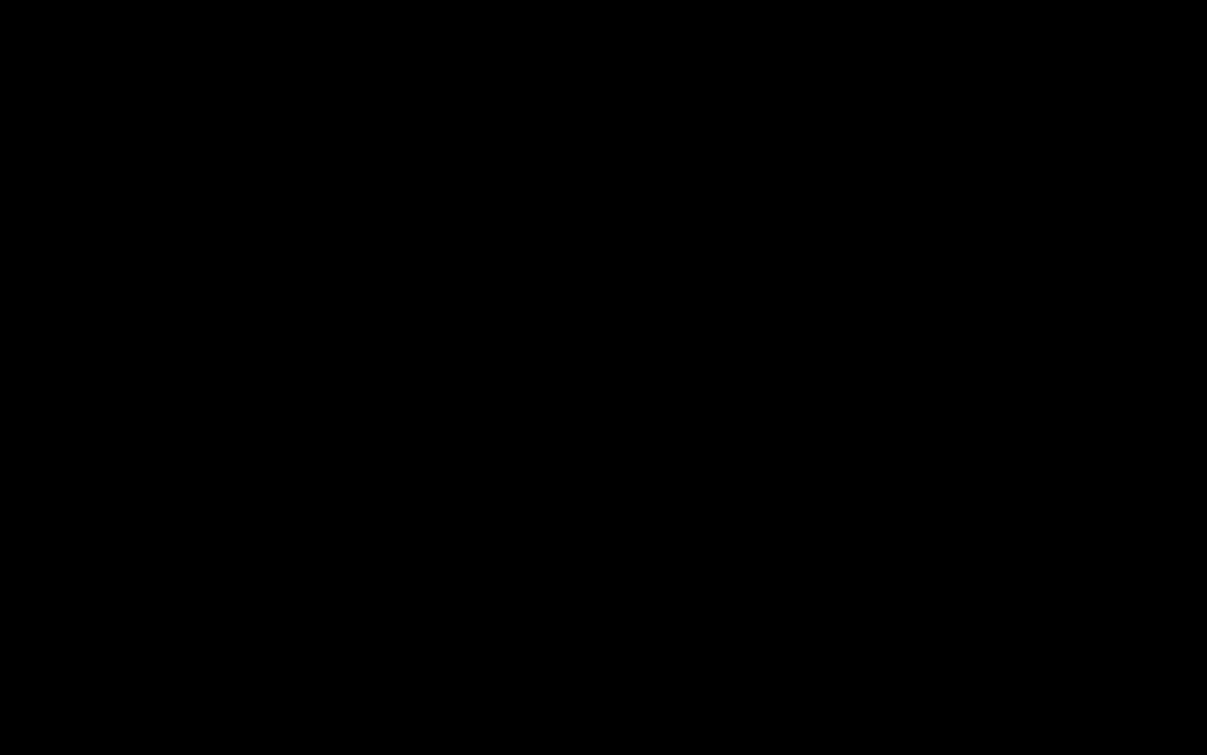
click at [93, 580] on div "Video Player" at bounding box center [603, 368] width 1207 height 736
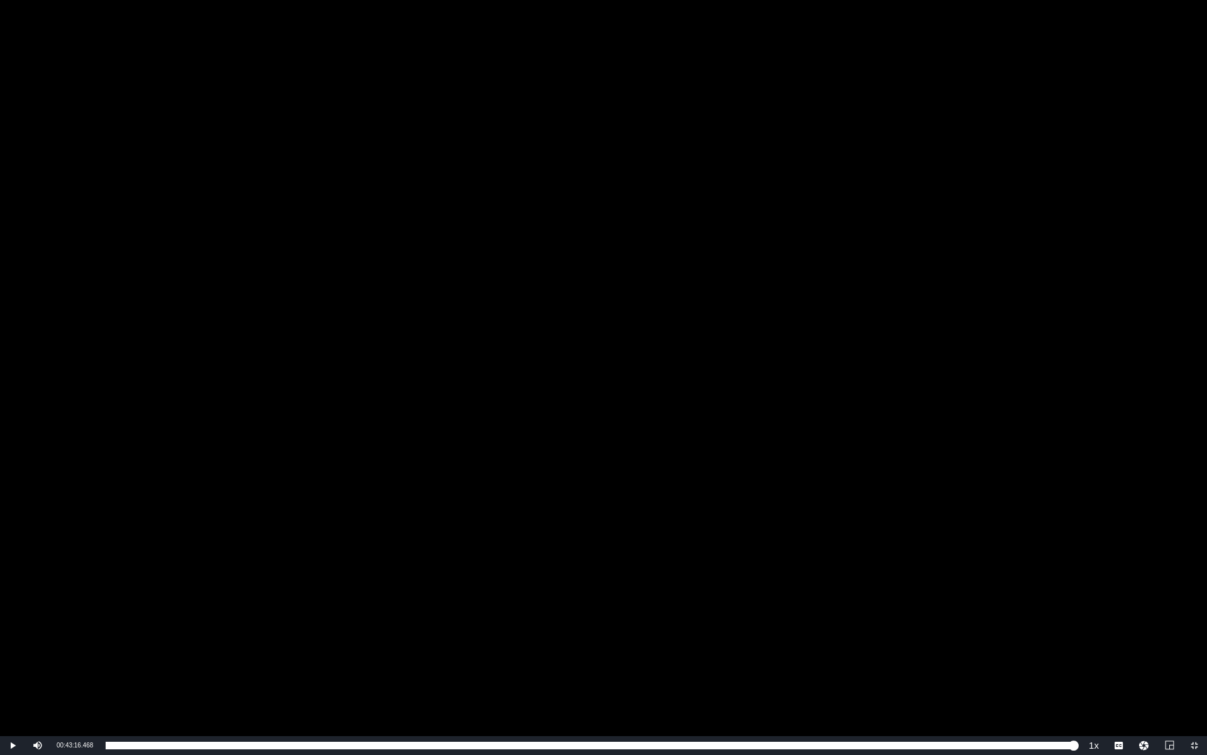
click at [93, 580] on div "Video Player" at bounding box center [603, 368] width 1207 height 736
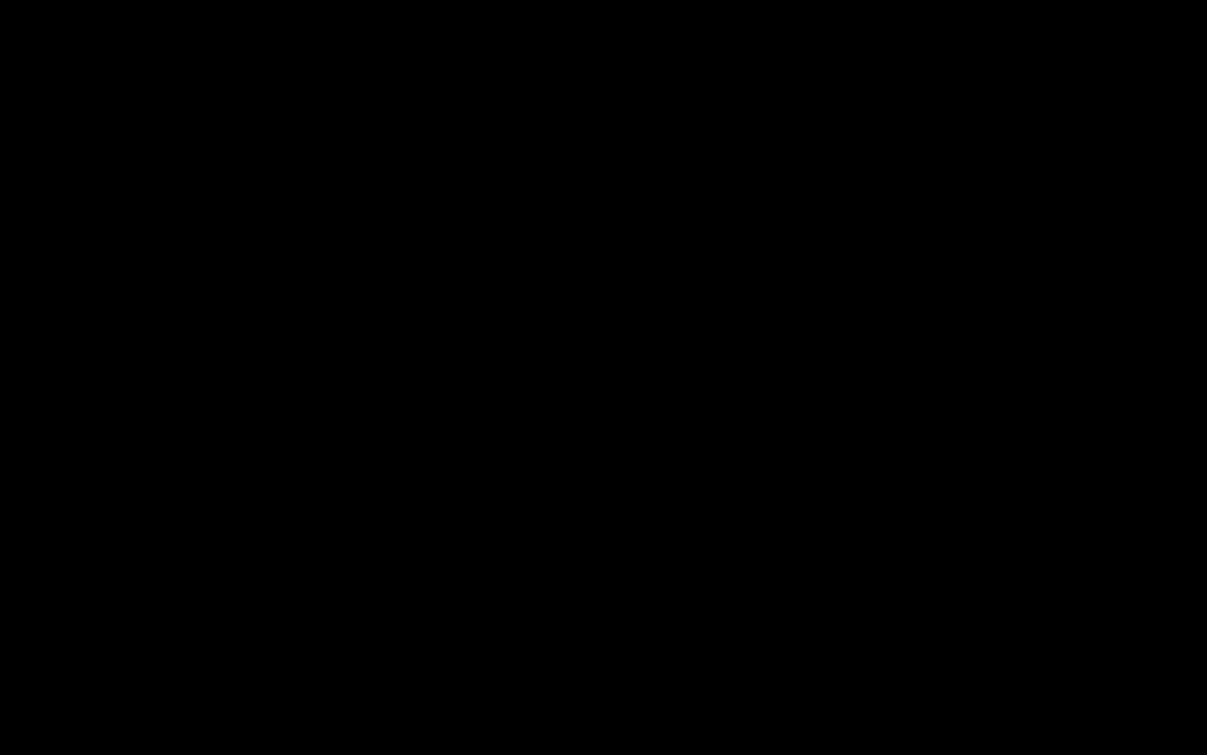
click at [93, 580] on div "Video Player" at bounding box center [603, 368] width 1207 height 736
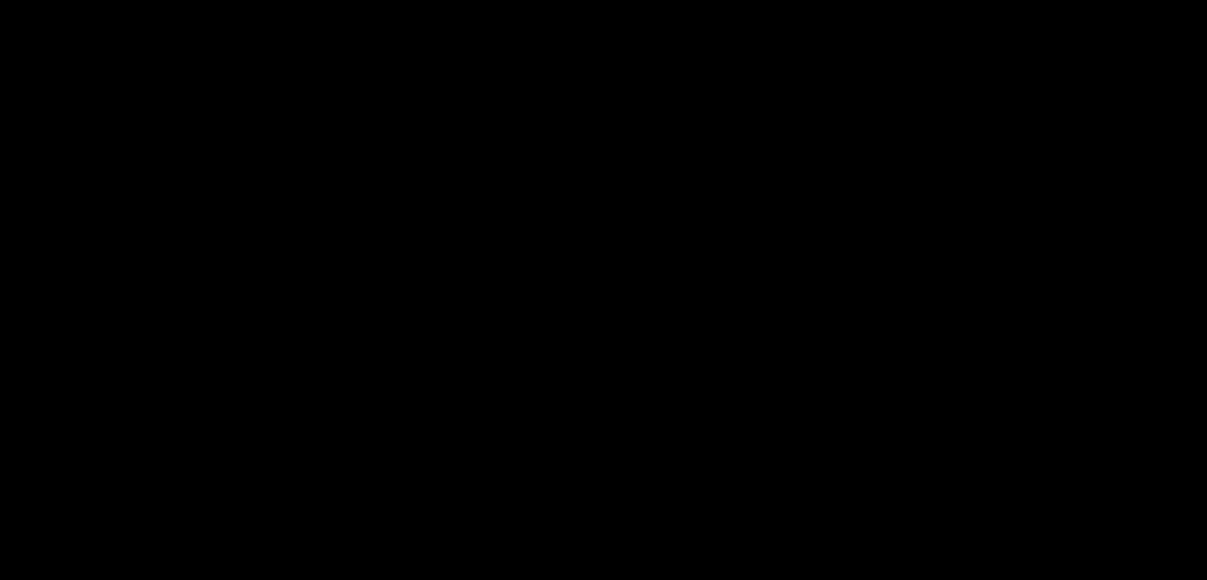
scroll to position [0, 0]
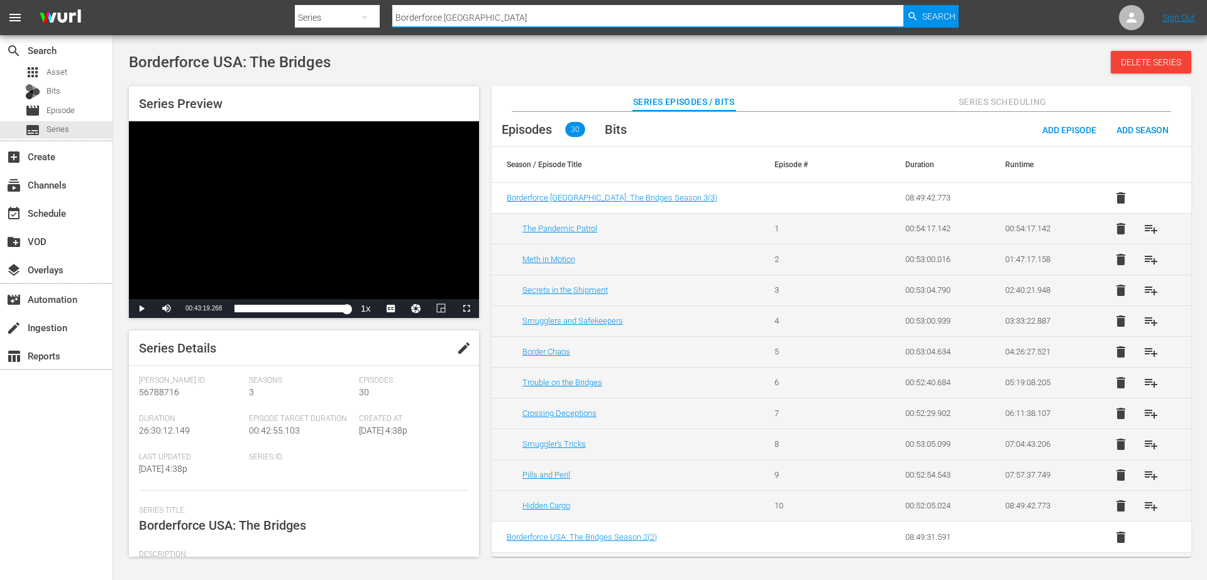
drag, startPoint x: 474, startPoint y: 13, endPoint x: 384, endPoint y: -6, distance: 91.3
click at [384, 0] on html "menu Search By Series Search ID, Title, Description, Keywords, or Category Bord…" at bounding box center [603, 290] width 1207 height 580
type input "Fight to Survive"
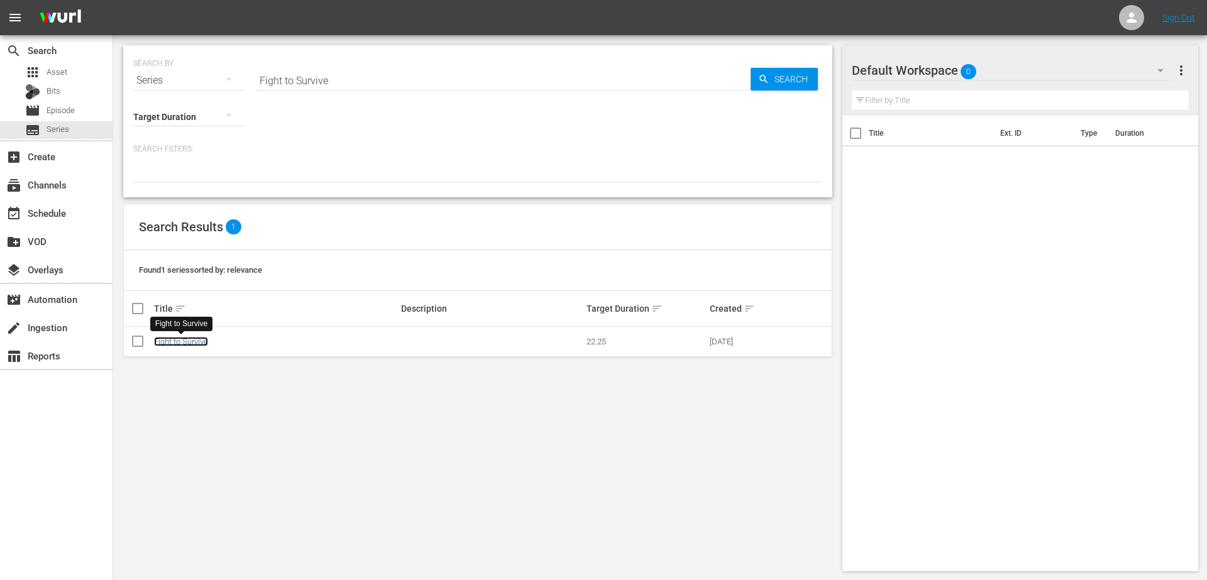
click at [188, 337] on link "Fight to Survive" at bounding box center [181, 341] width 54 height 9
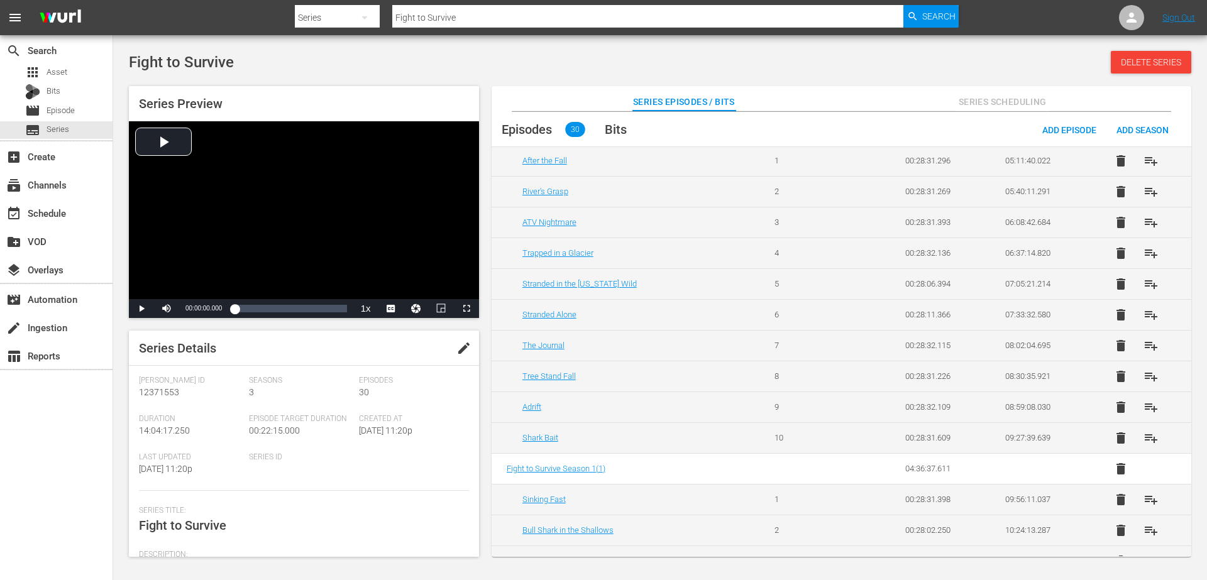
scroll to position [636, 0]
